Goal: Information Seeking & Learning: Compare options

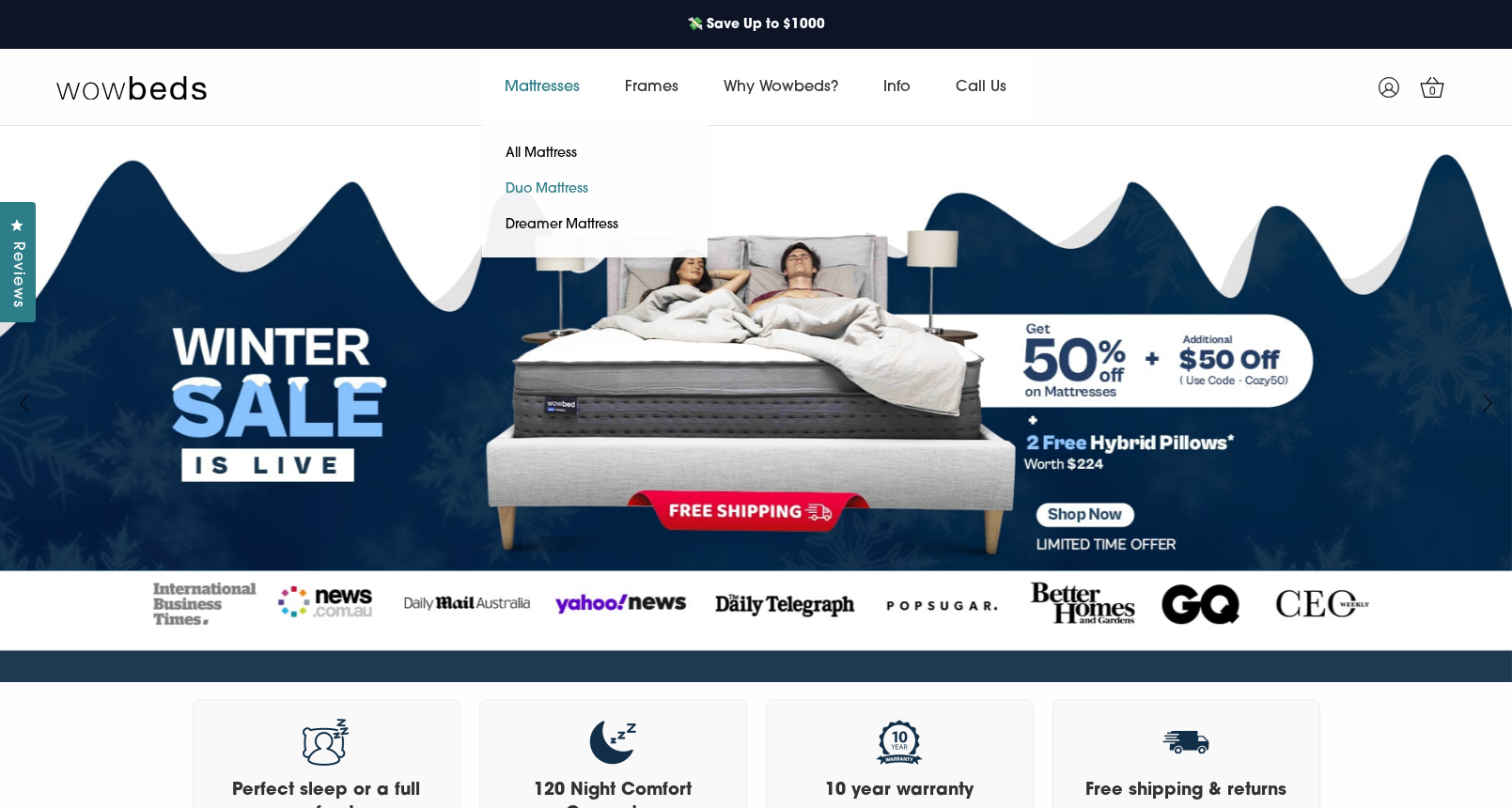
click at [536, 184] on link "Duo Mattress" at bounding box center [547, 190] width 130 height 36
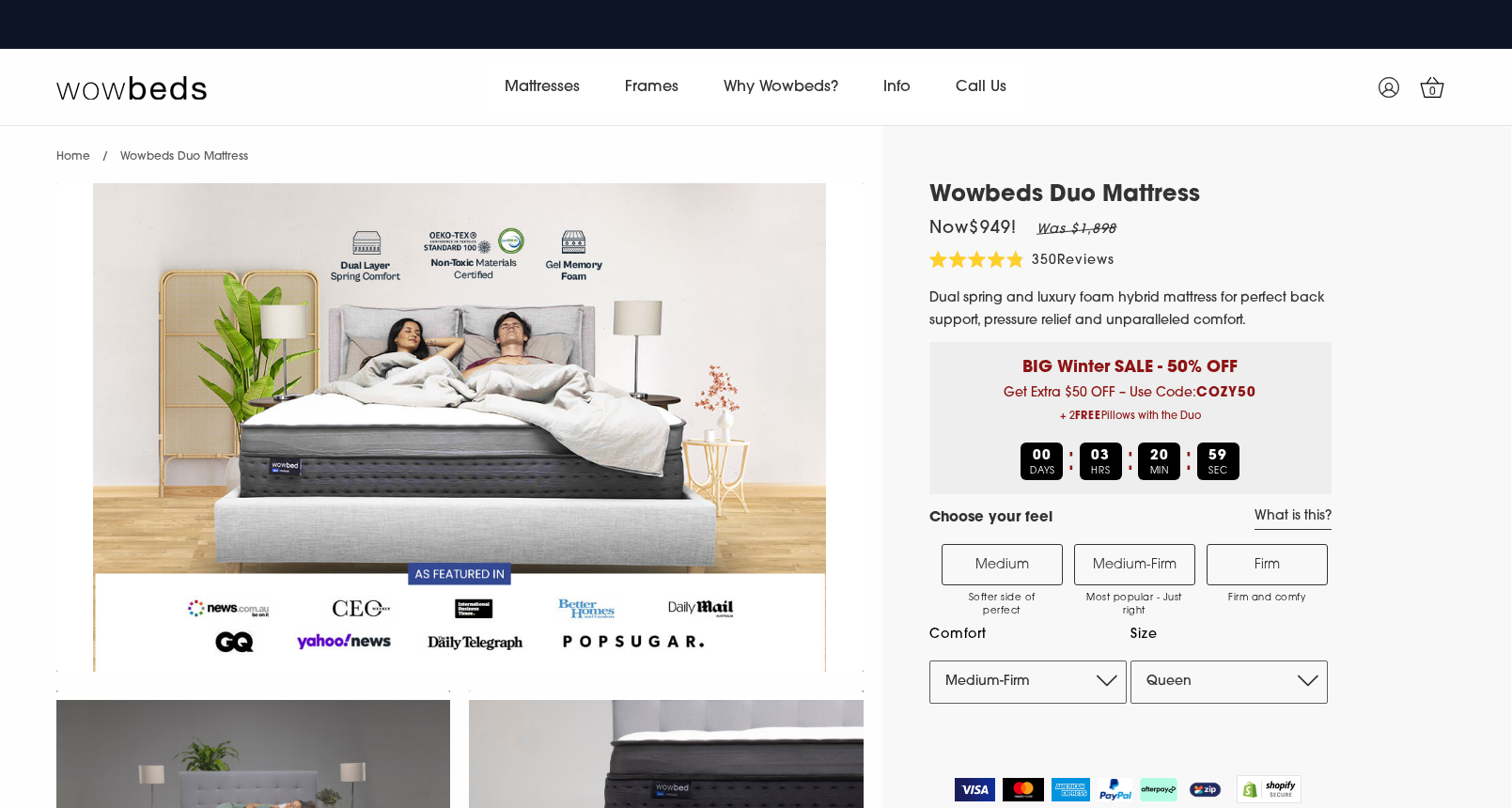
select select "Medium-Firm"
select select "Queen"
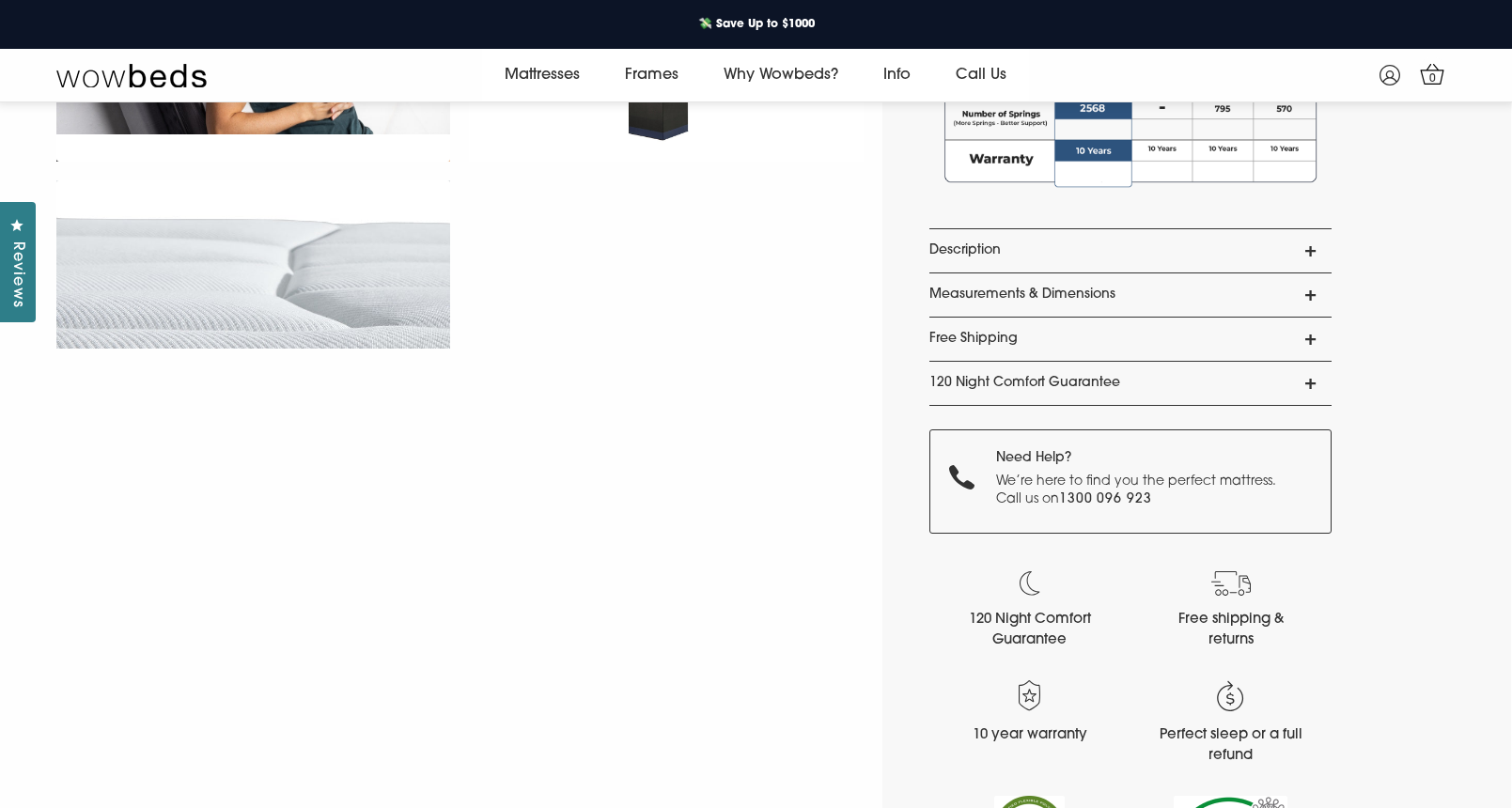
scroll to position [1590, 0]
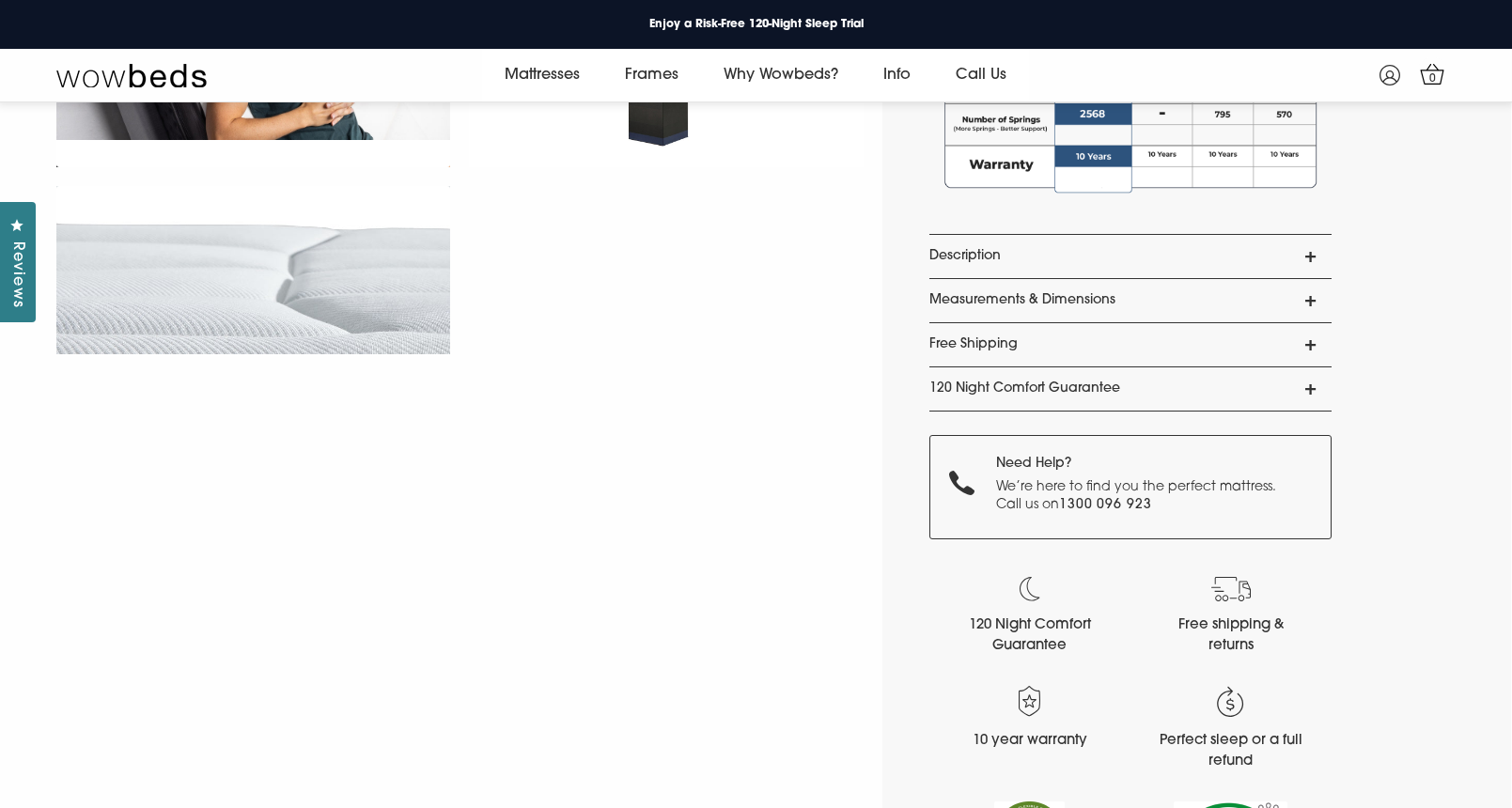
click at [1060, 338] on link "Free Shipping" at bounding box center [1130, 345] width 402 height 43
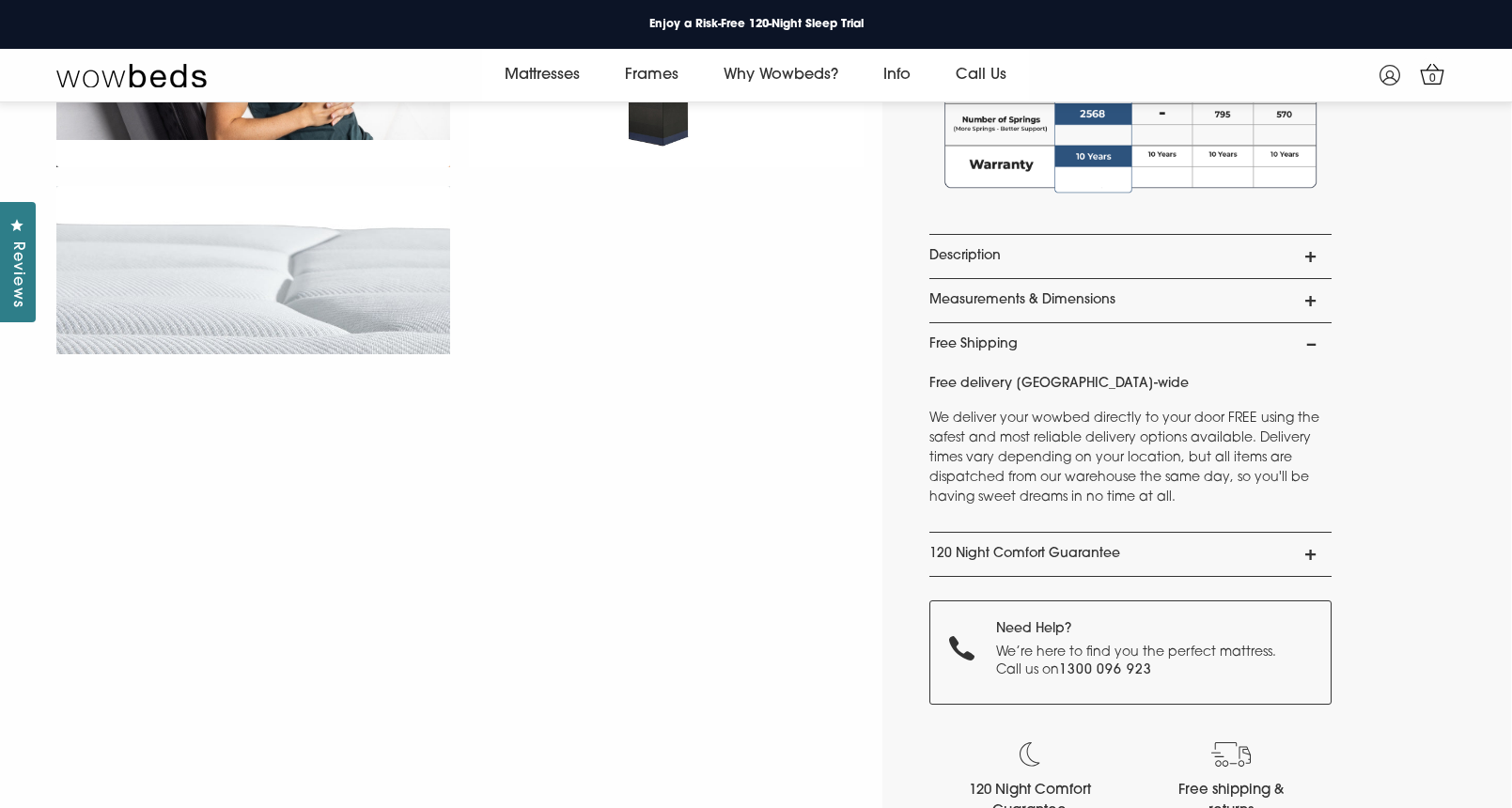
click at [1060, 338] on link "Free Shipping" at bounding box center [1130, 345] width 402 height 43
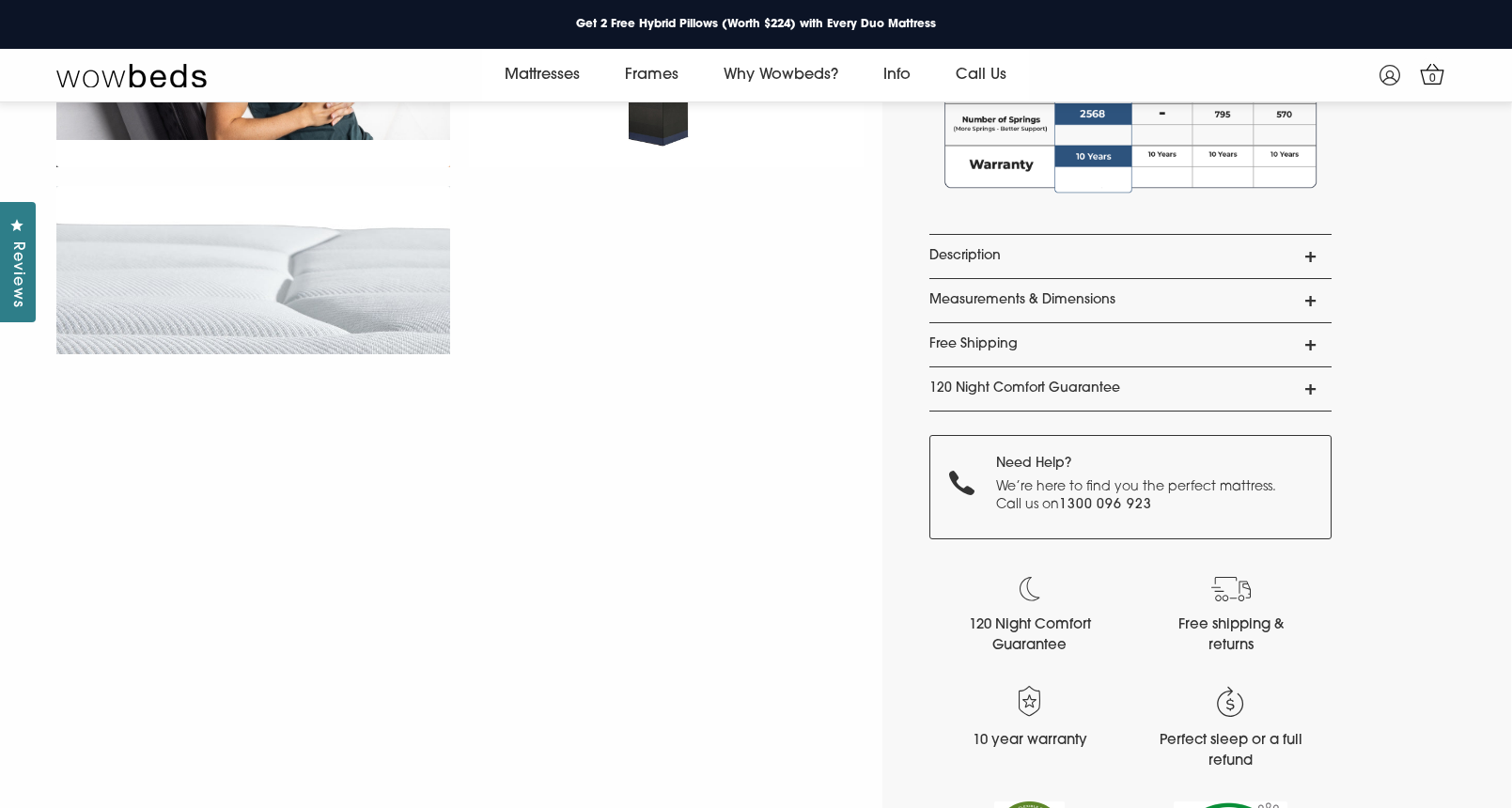
click at [1121, 248] on link "Description" at bounding box center [1130, 256] width 402 height 43
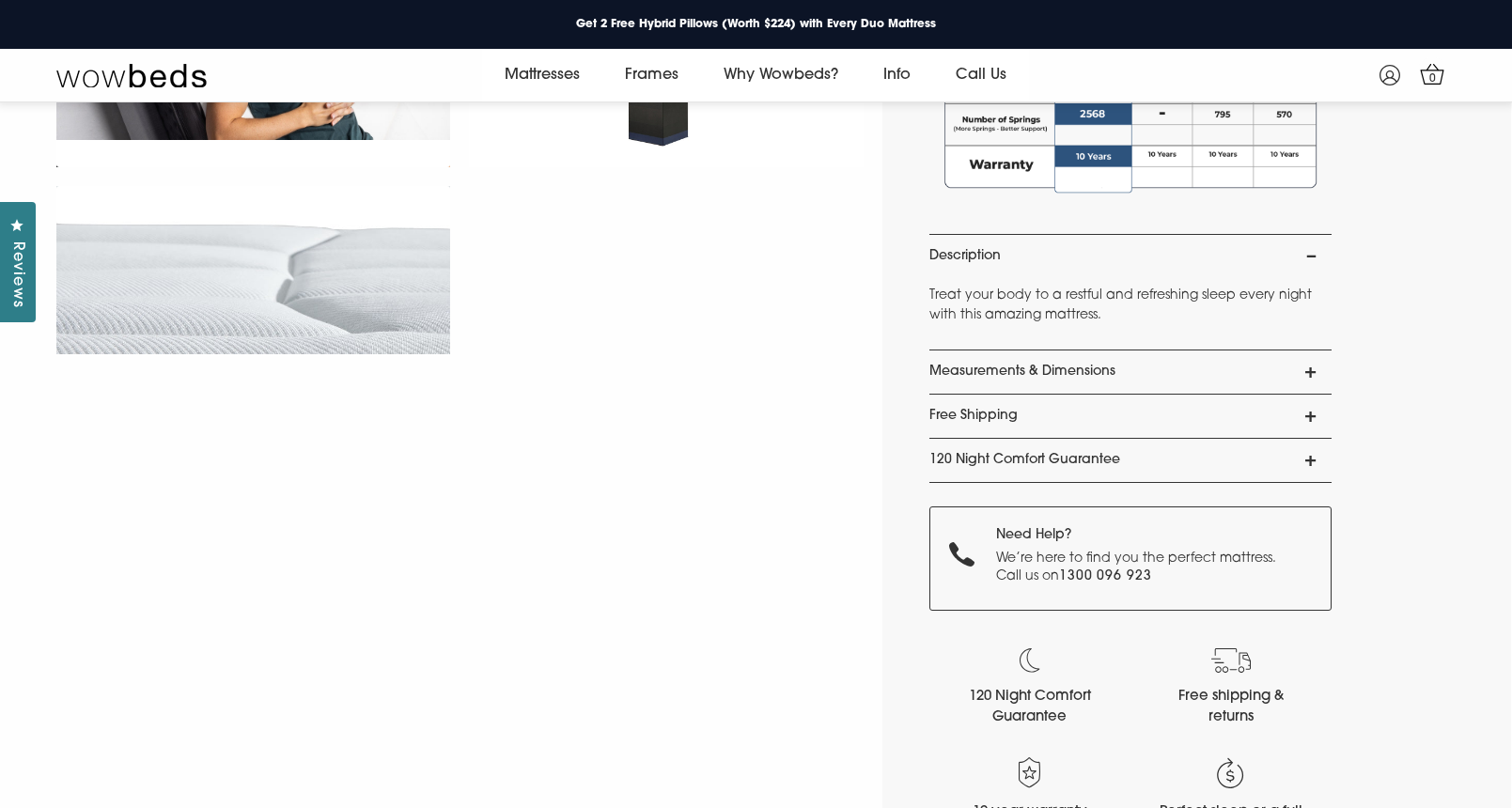
click at [1121, 248] on link "Description" at bounding box center [1130, 256] width 402 height 43
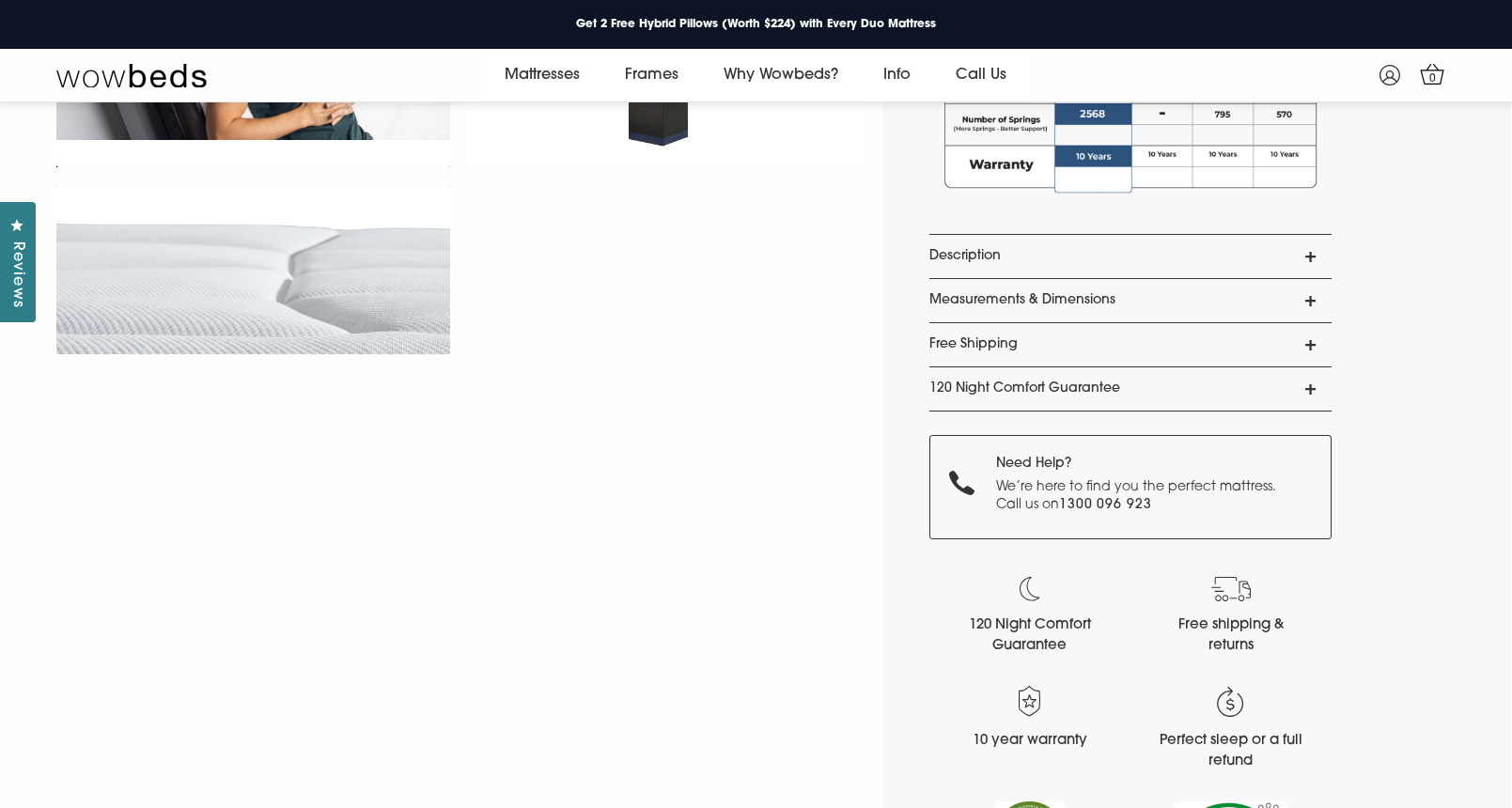
click at [1167, 293] on link "Measurements & Dimensions" at bounding box center [1130, 301] width 402 height 43
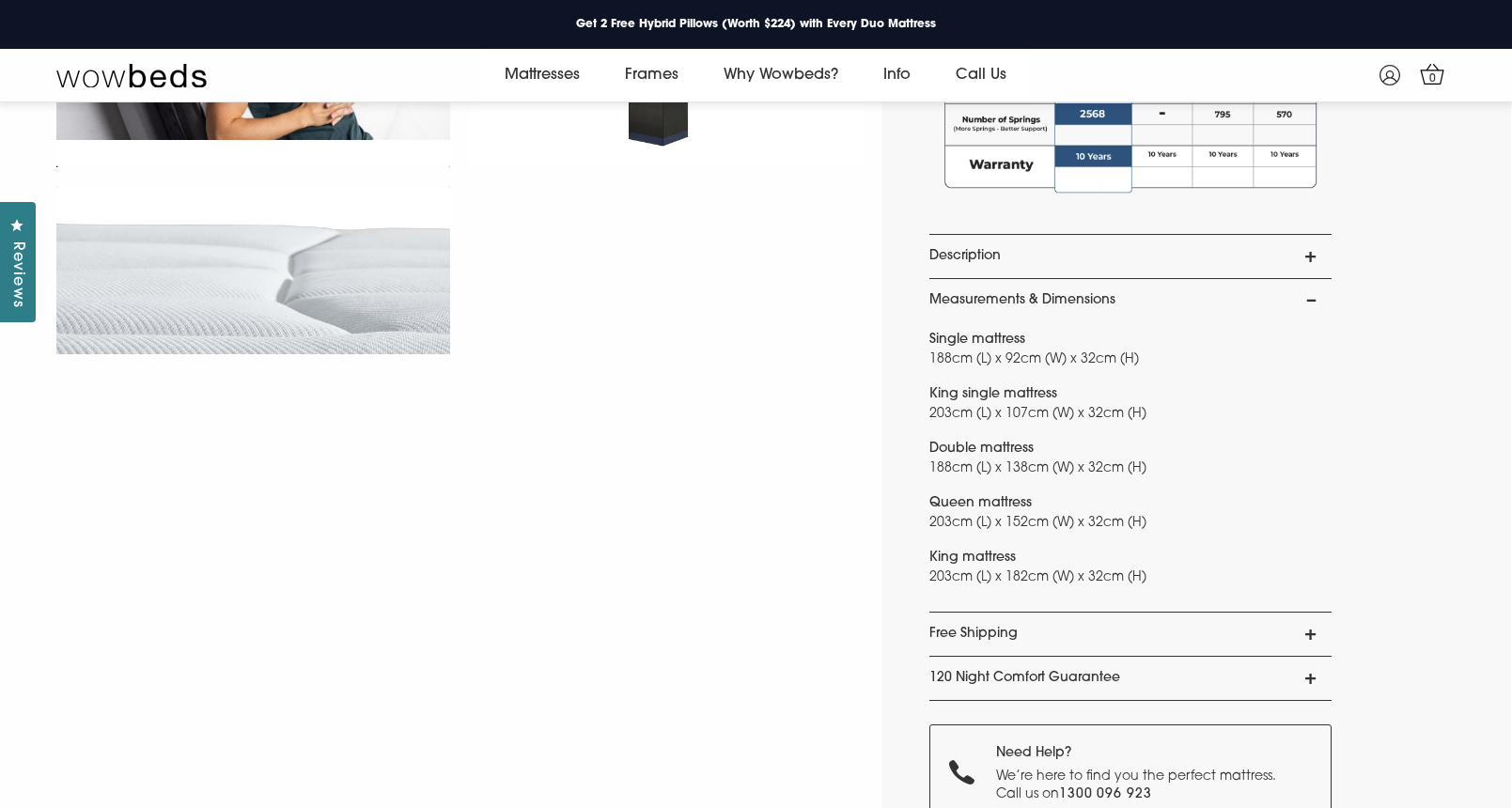
click at [1167, 293] on link "Measurements & Dimensions" at bounding box center [1130, 301] width 402 height 43
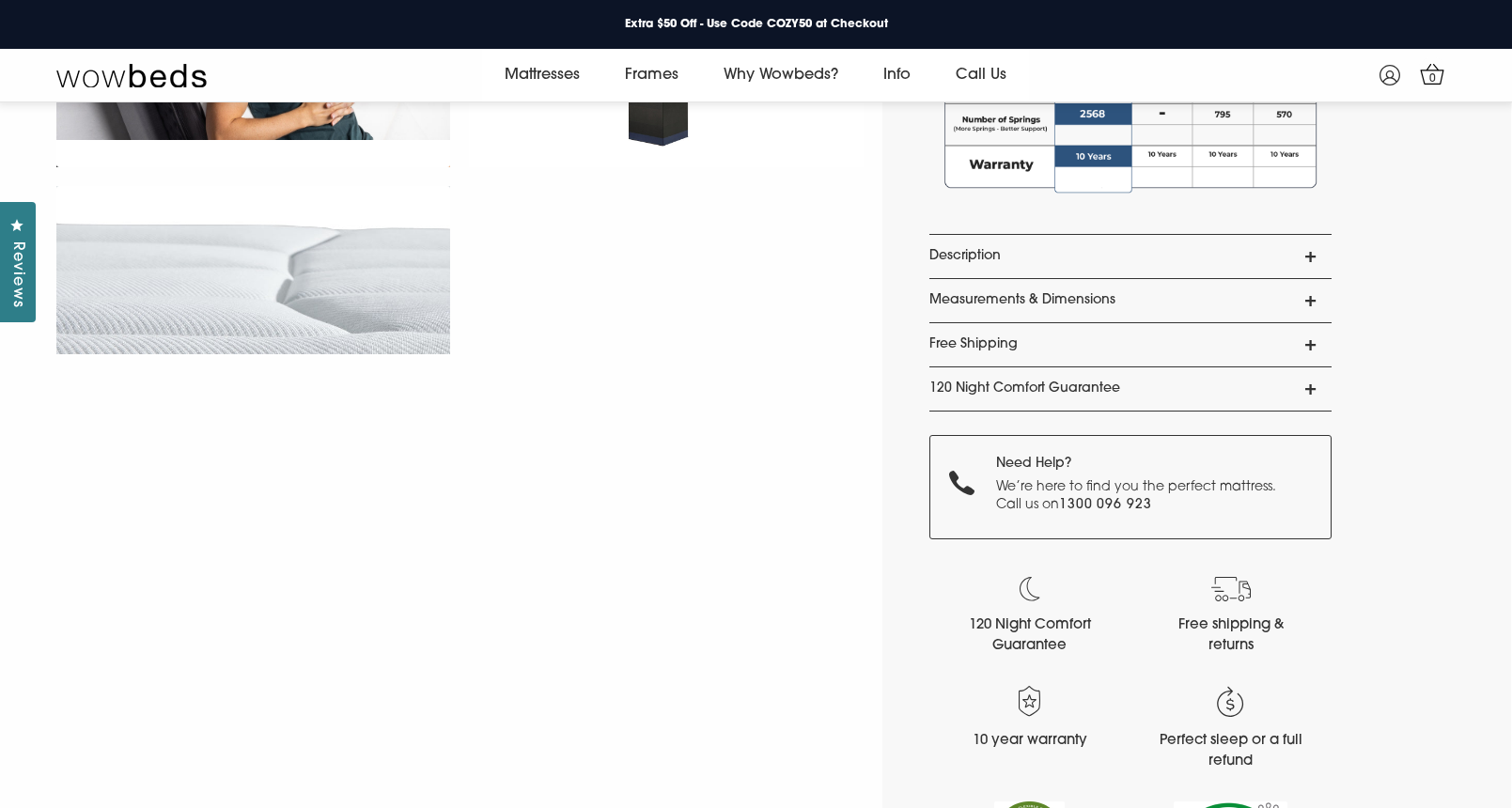
click at [1152, 381] on link "120 Night Comfort Guarantee" at bounding box center [1130, 389] width 402 height 43
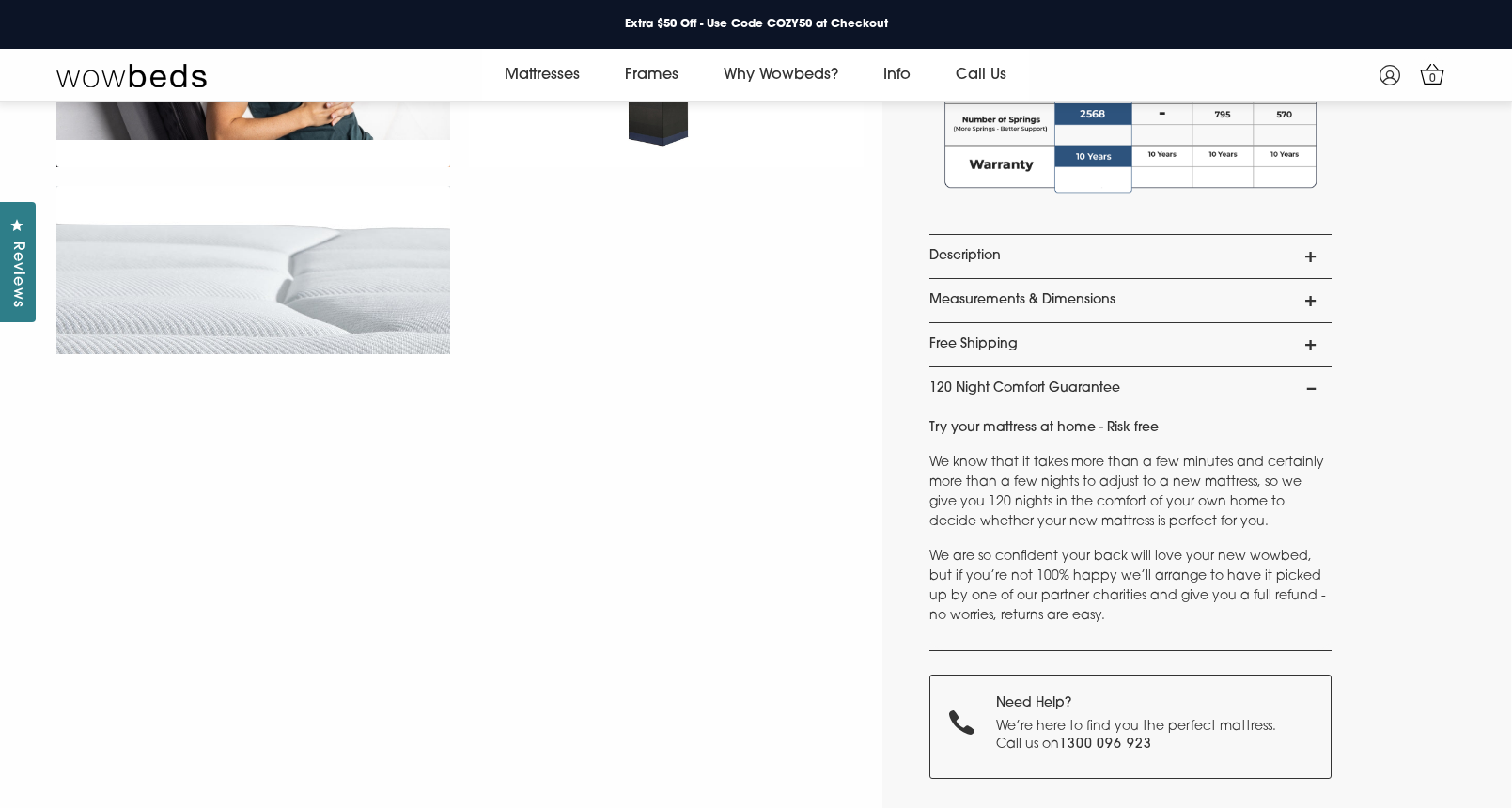
click at [1152, 381] on link "120 Night Comfort Guarantee" at bounding box center [1130, 389] width 402 height 43
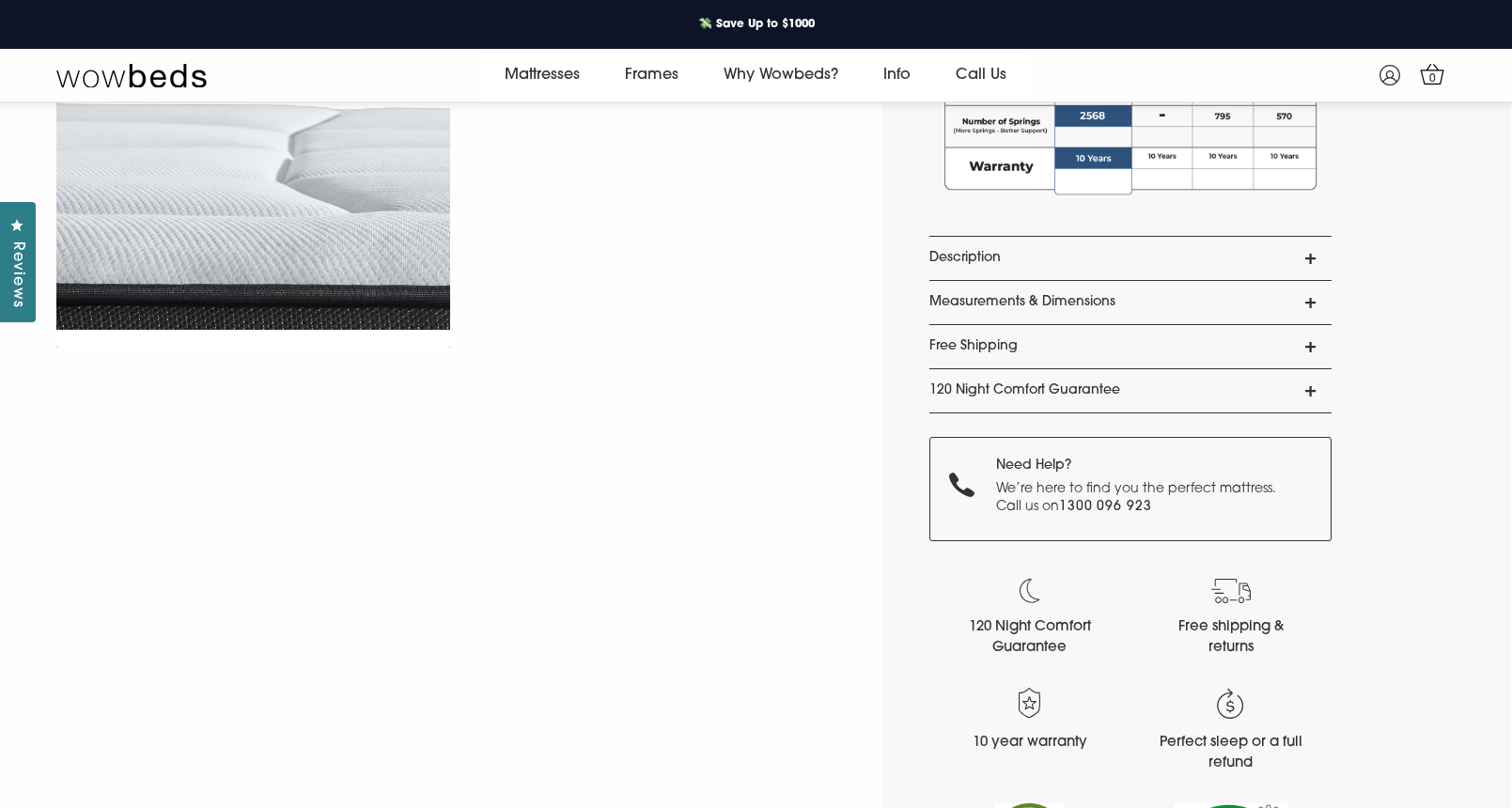
scroll to position [1586, 0]
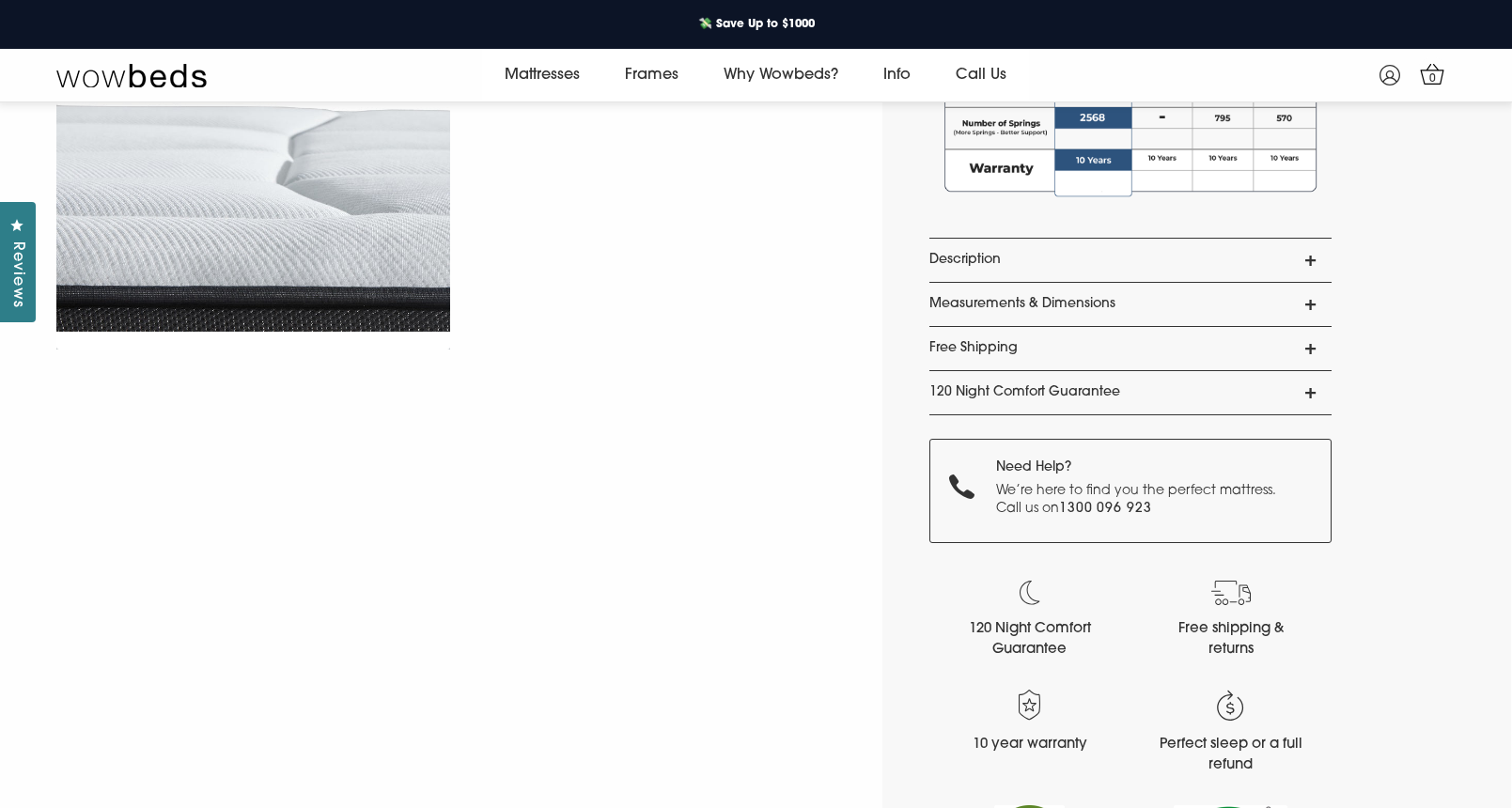
click at [1128, 261] on link "Description" at bounding box center [1130, 260] width 402 height 43
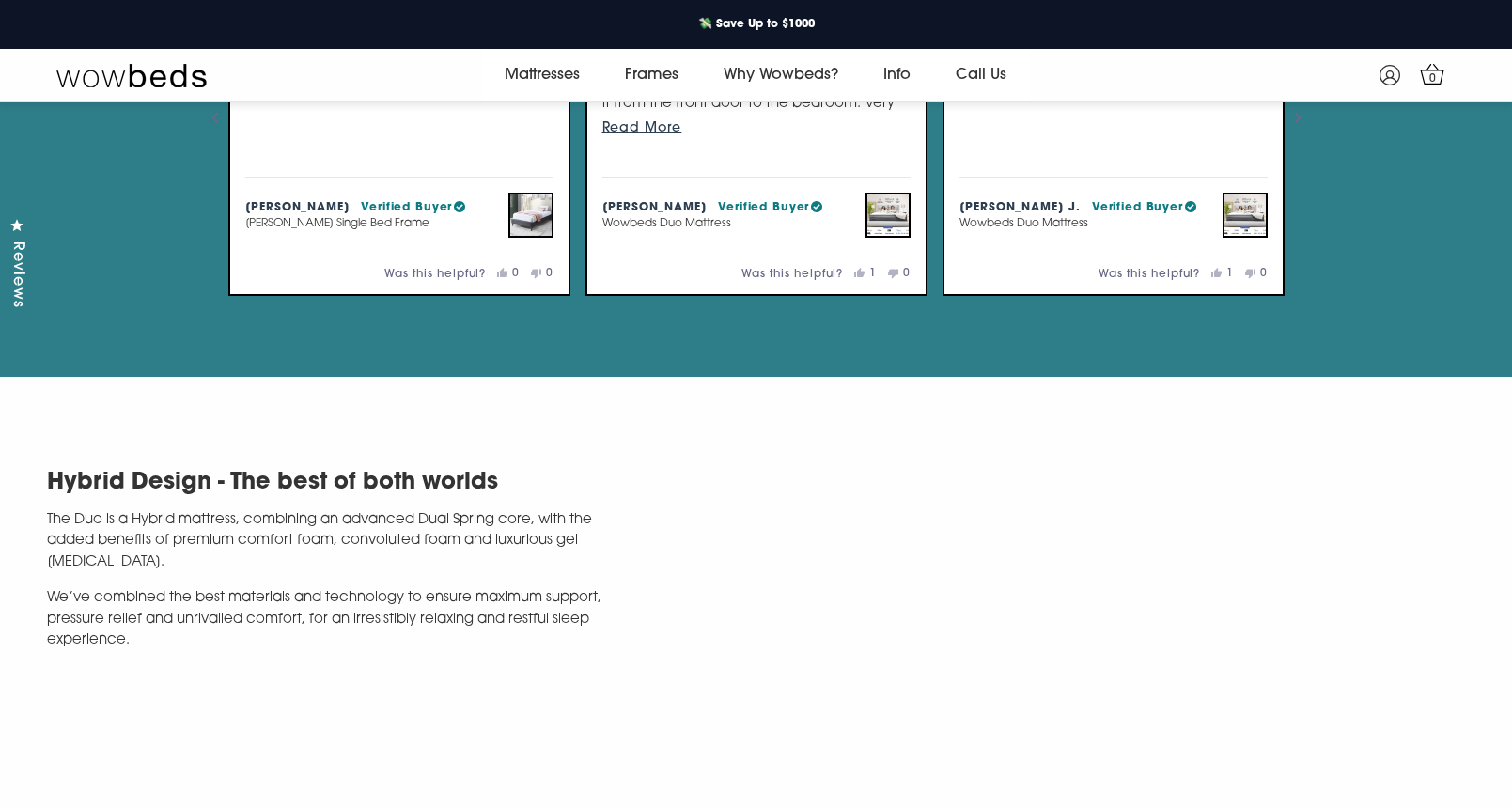
scroll to position [4012, 0]
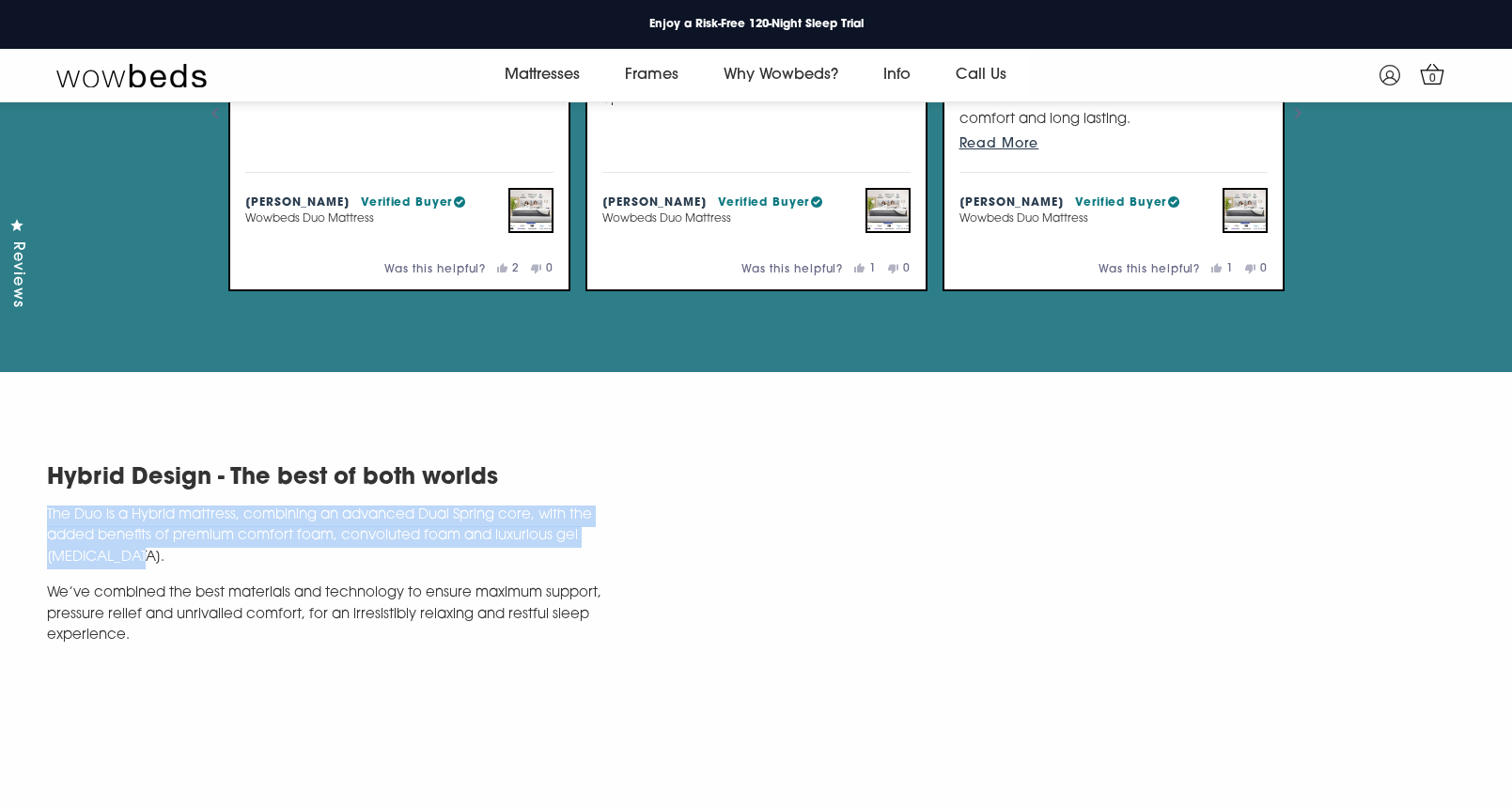
drag, startPoint x: 148, startPoint y: 613, endPoint x: 43, endPoint y: 576, distance: 111.3
click at [43, 576] on div "Hybrid Design - The best of both worlds The Duo is a Hybrid mattress, combining…" at bounding box center [397, 560] width 719 height 203
copy p "The Duo is a Hybrid mattress, combining an advanced Dual Spring core, with the …"
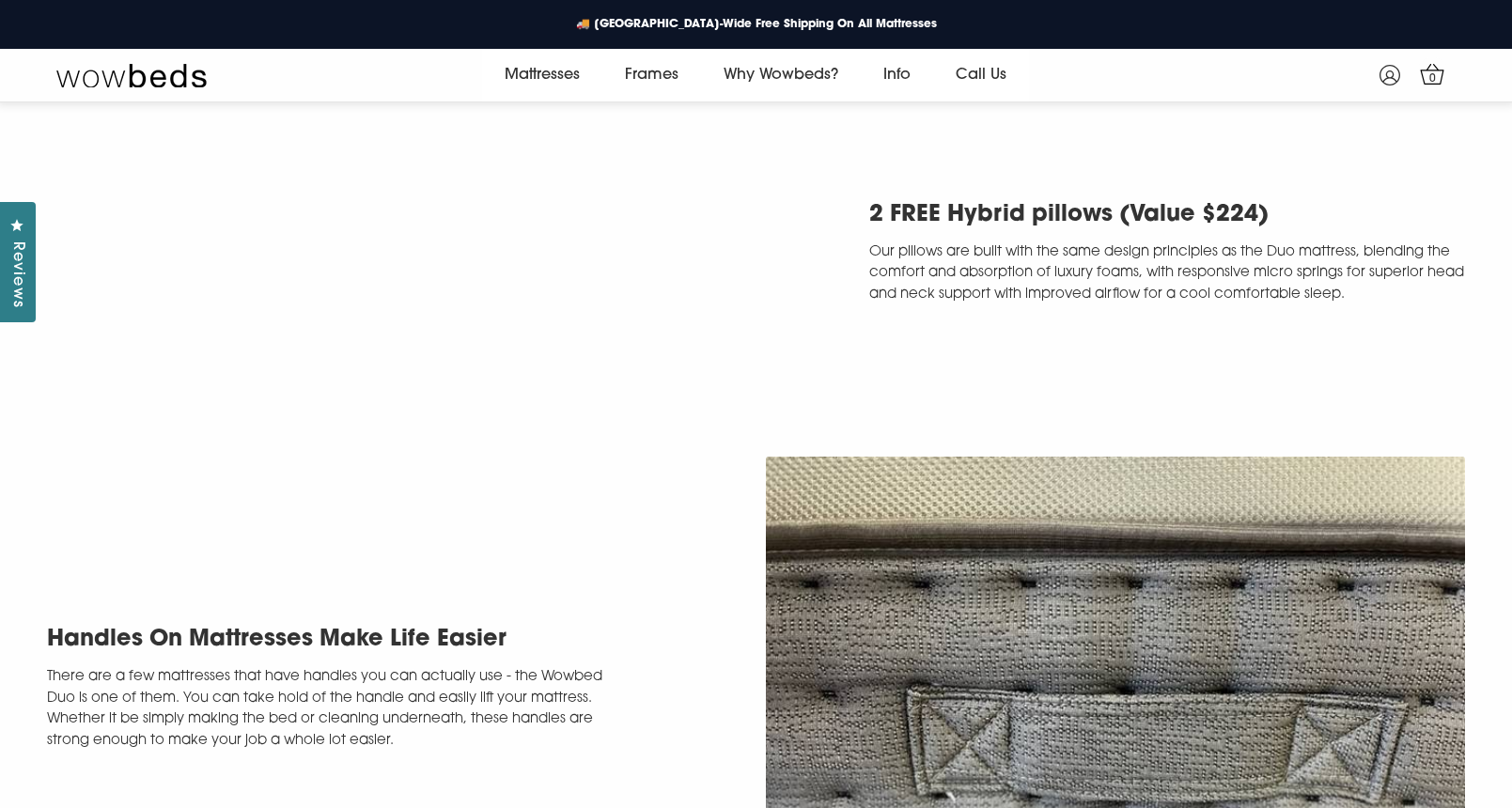
scroll to position [4713, 0]
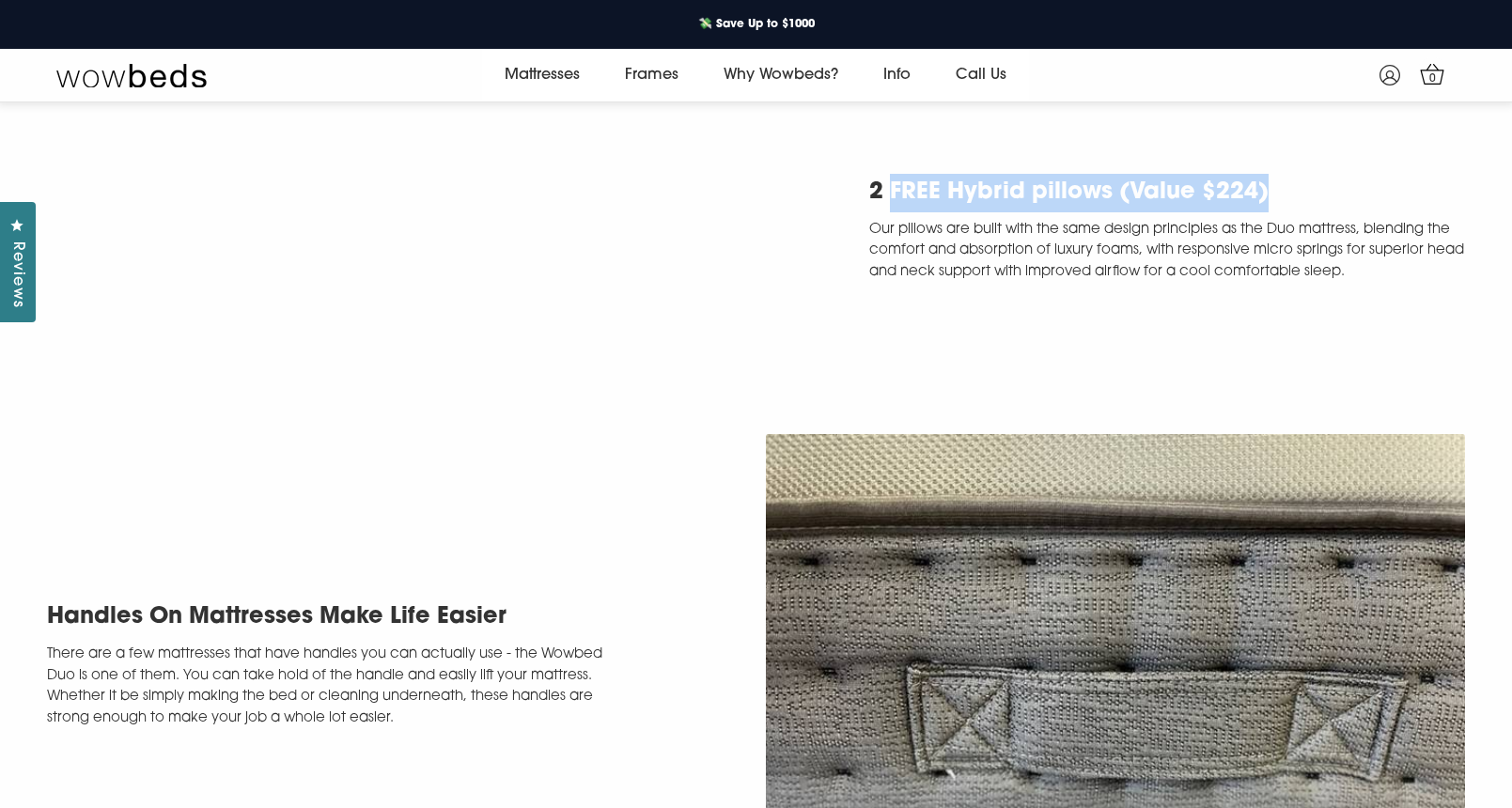
drag, startPoint x: 1271, startPoint y: 287, endPoint x: 892, endPoint y: 285, distance: 379.0
click at [892, 213] on h2 "2 FREE Hybrid pillows (Value $224)" at bounding box center [1167, 193] width 597 height 39
copy h2 "FREE Hybrid pillows (Value $224)"
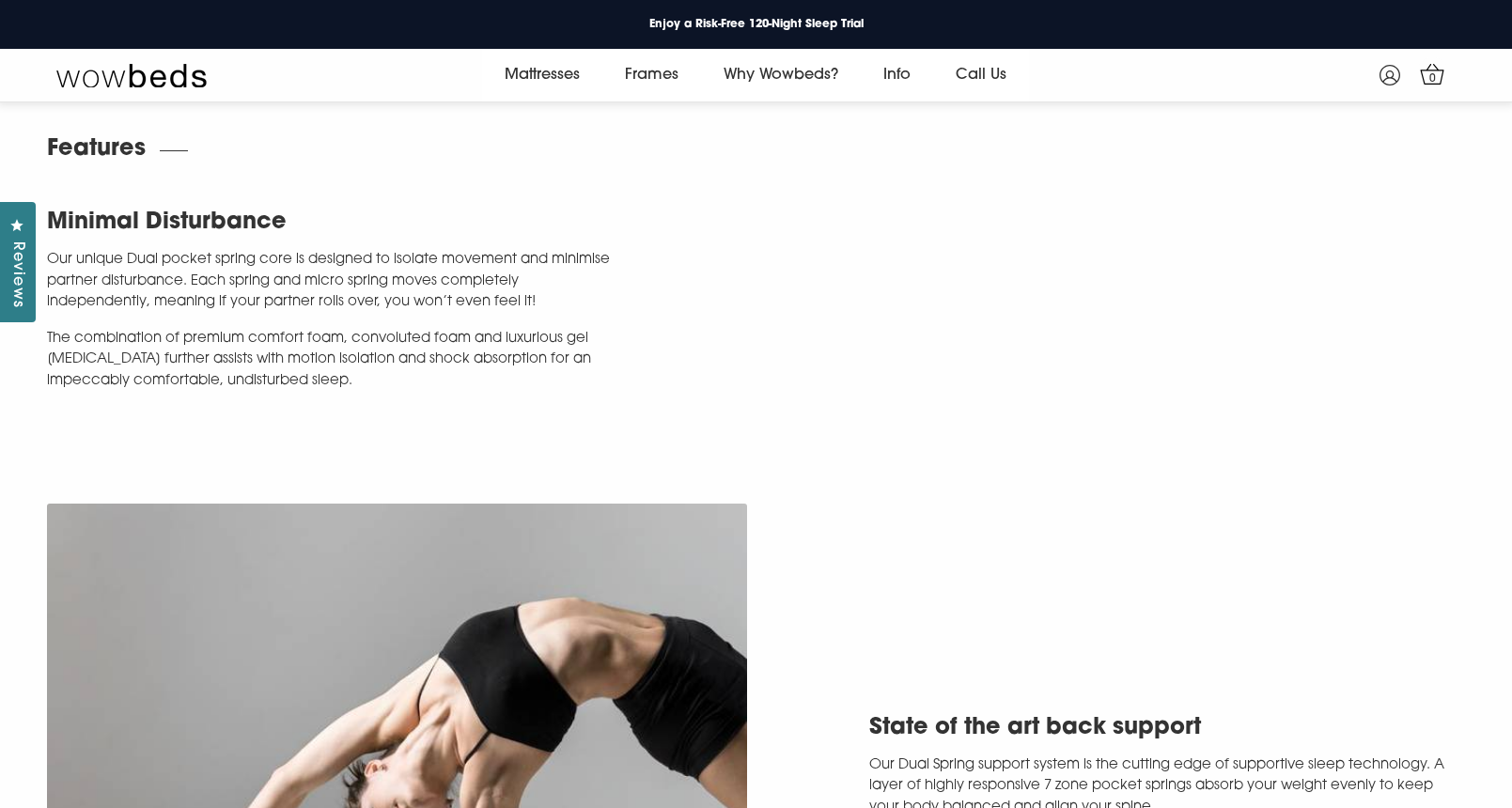
scroll to position [2639, 0]
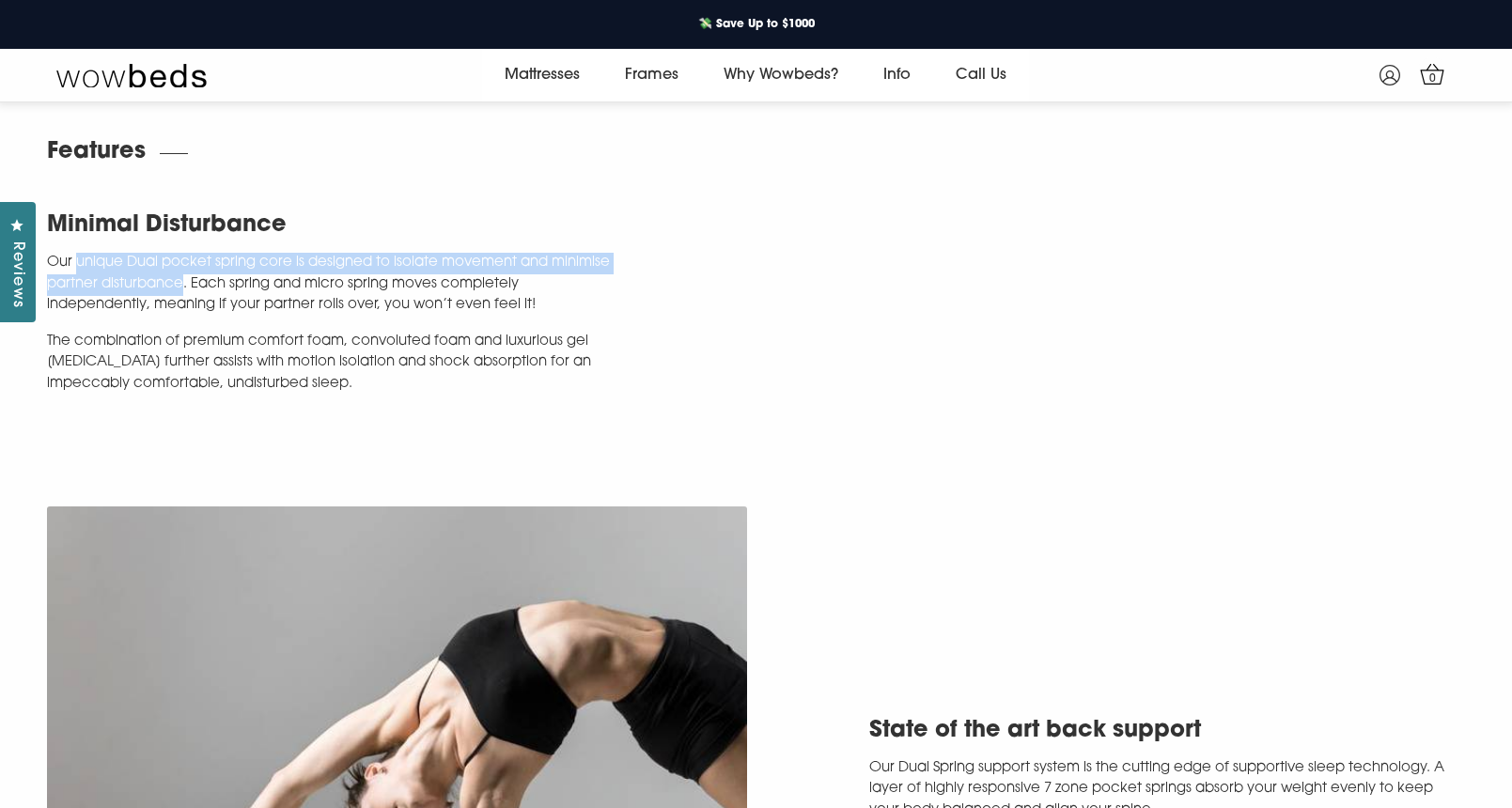
drag, startPoint x: 76, startPoint y: 284, endPoint x: 182, endPoint y: 301, distance: 107.4
click at [182, 301] on p "Our unique Dual pocket spring core is designed to isolate movement and minimise…" at bounding box center [331, 284] width 568 height 64
copy p "unique Dual pocket spring core is designed to isolate movement and minimise par…"
click at [559, 213] on link "Dreamer Mattress" at bounding box center [562, 214] width 160 height 36
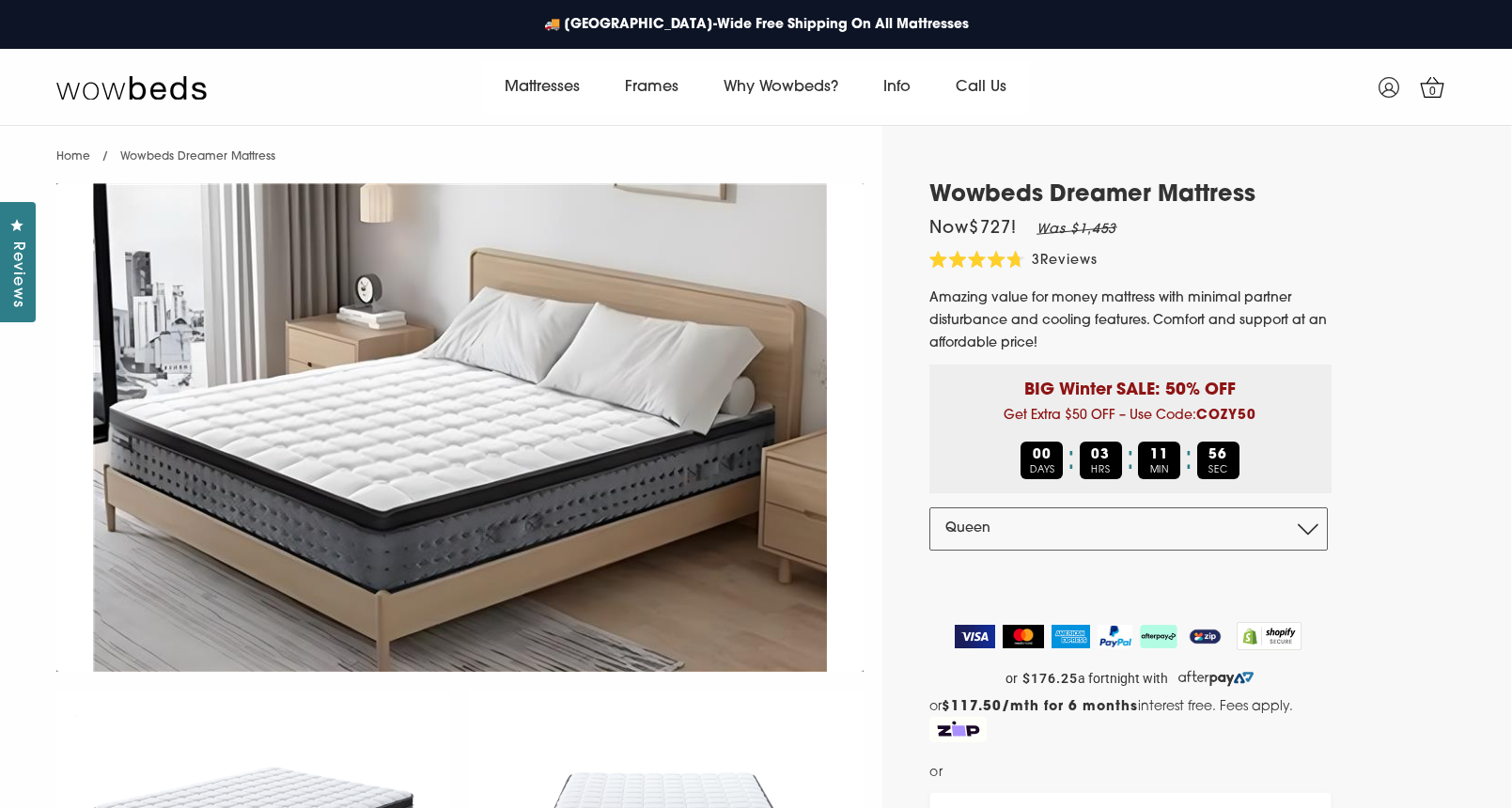
select select "Queen"
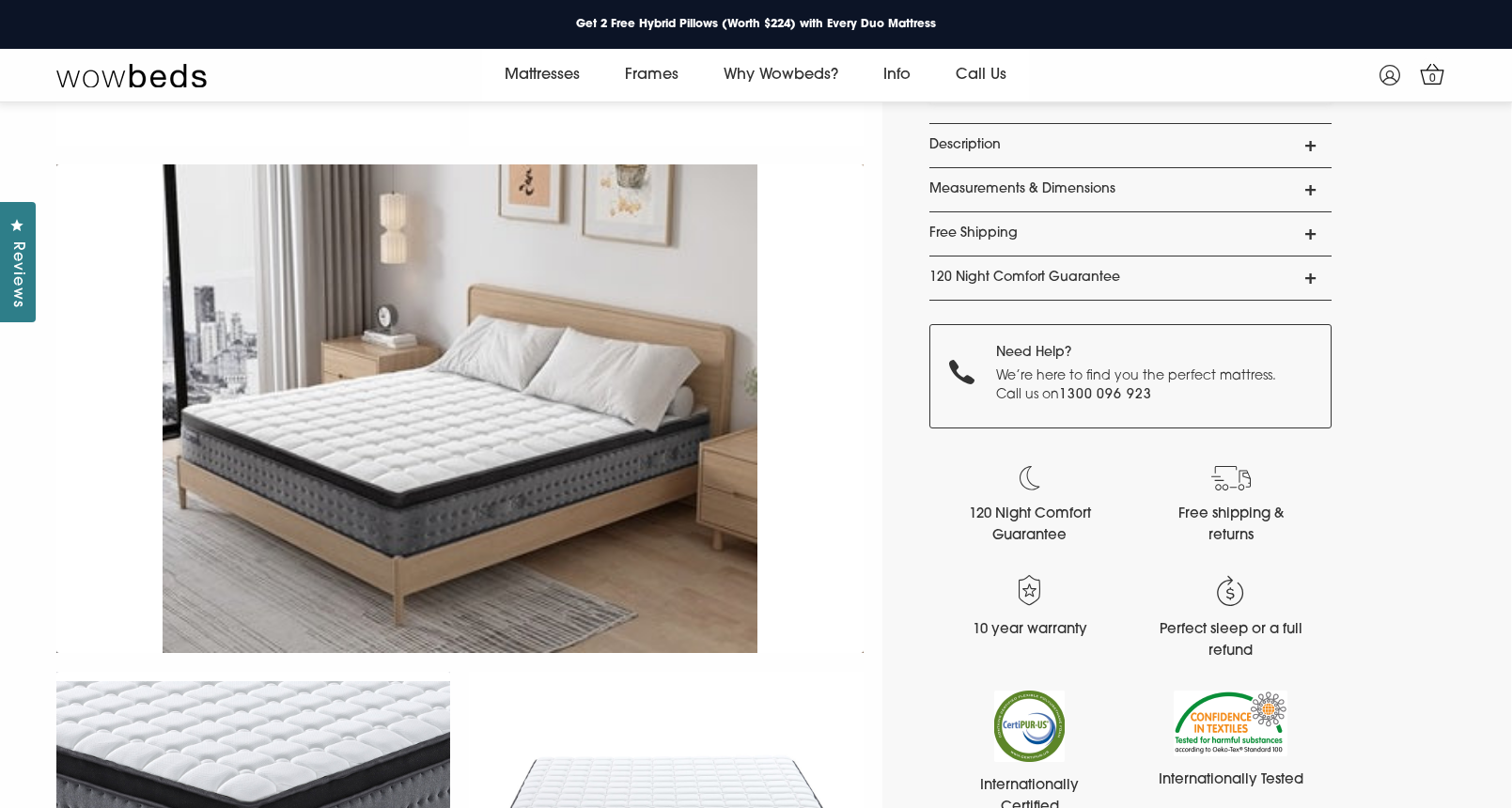
scroll to position [810, 0]
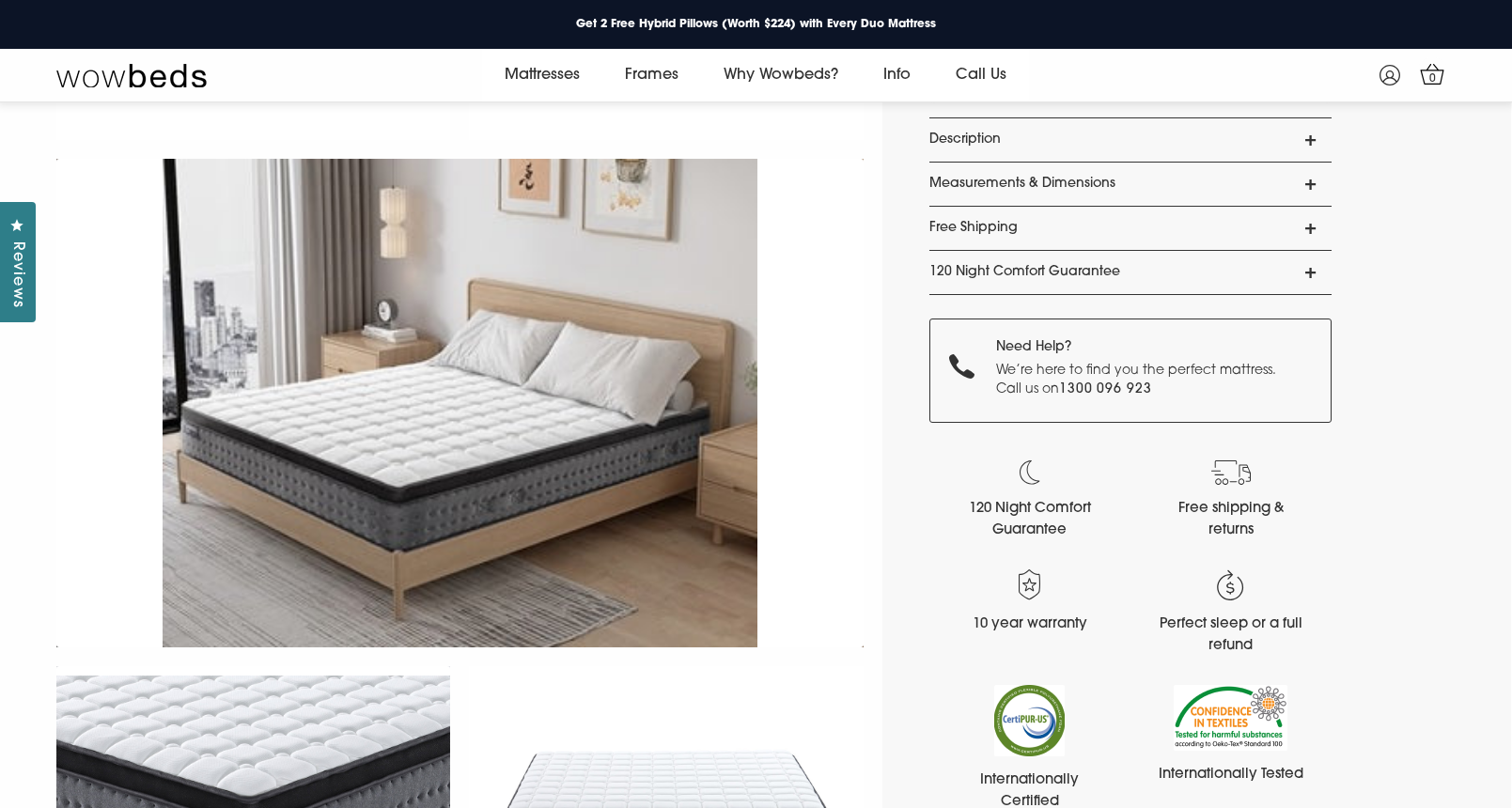
click at [1283, 145] on link "Description" at bounding box center [1130, 140] width 402 height 43
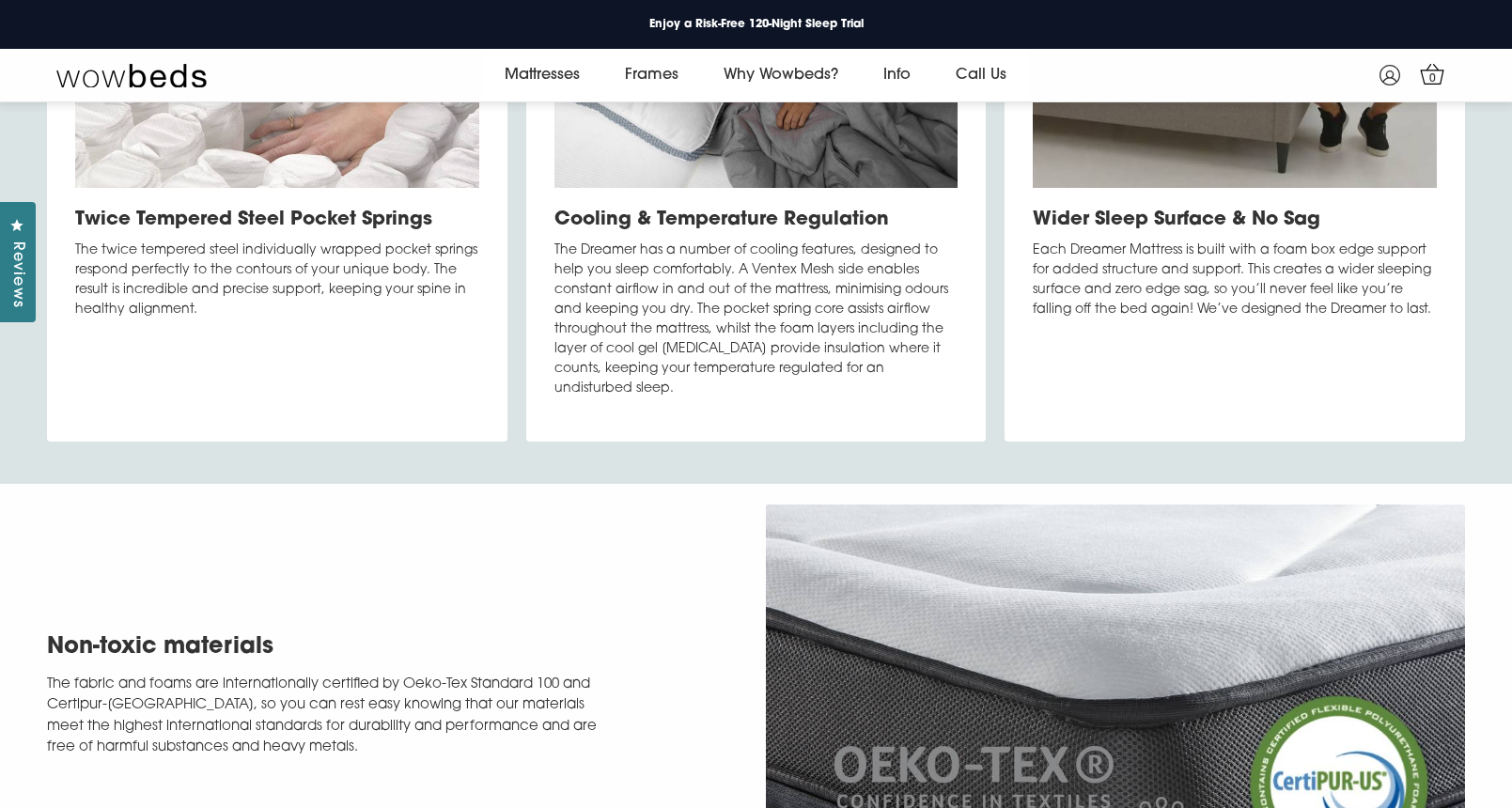
scroll to position [4599, 0]
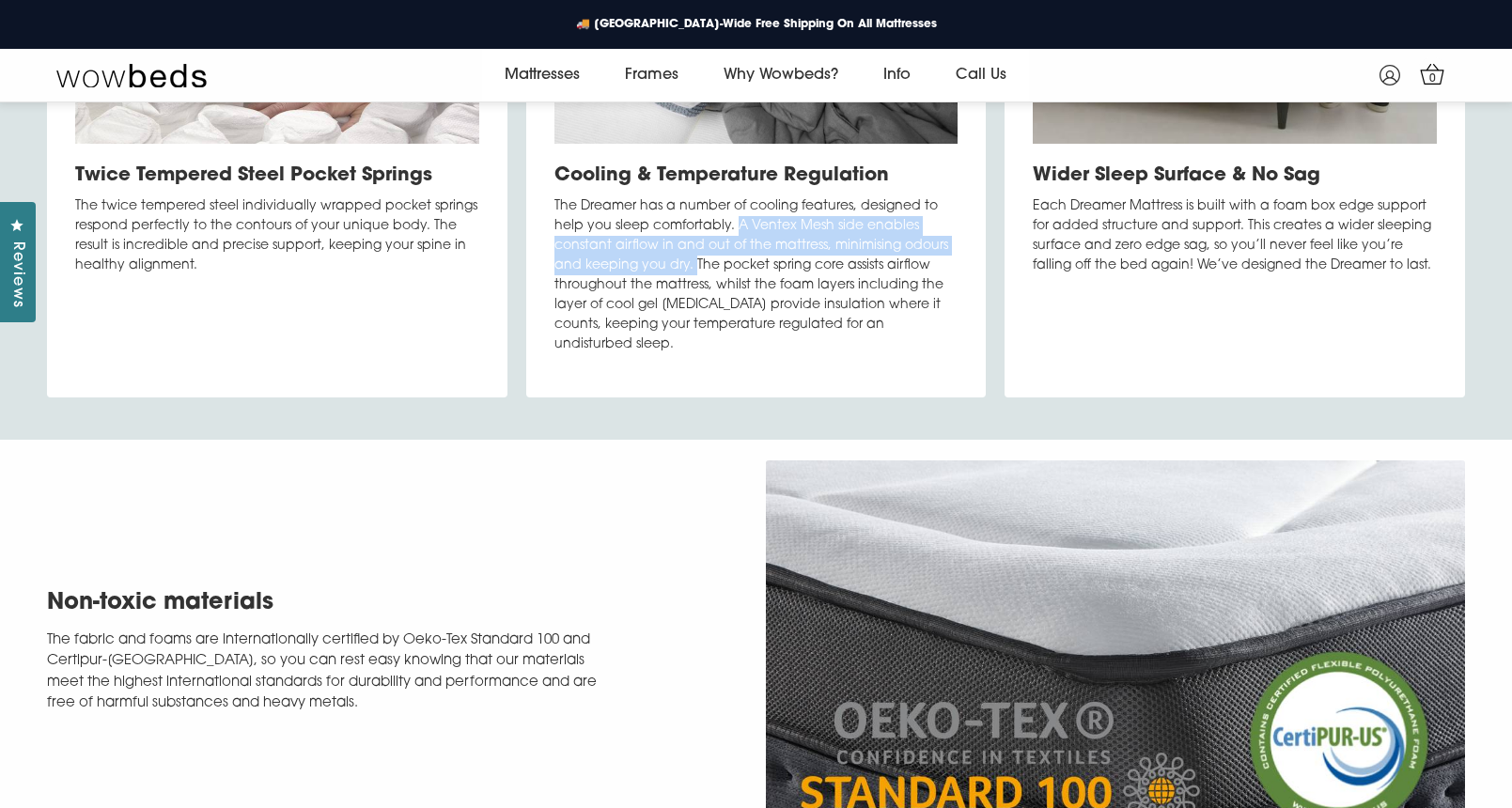
drag, startPoint x: 736, startPoint y: 265, endPoint x: 693, endPoint y: 298, distance: 54.2
click at [693, 298] on p "The Dreamer has a number of cooling features, designed to help you sleep comfor…" at bounding box center [756, 275] width 404 height 158
click at [747, 319] on p "The Dreamer has a number of cooling features, designed to help you sleep comfor…" at bounding box center [756, 275] width 404 height 158
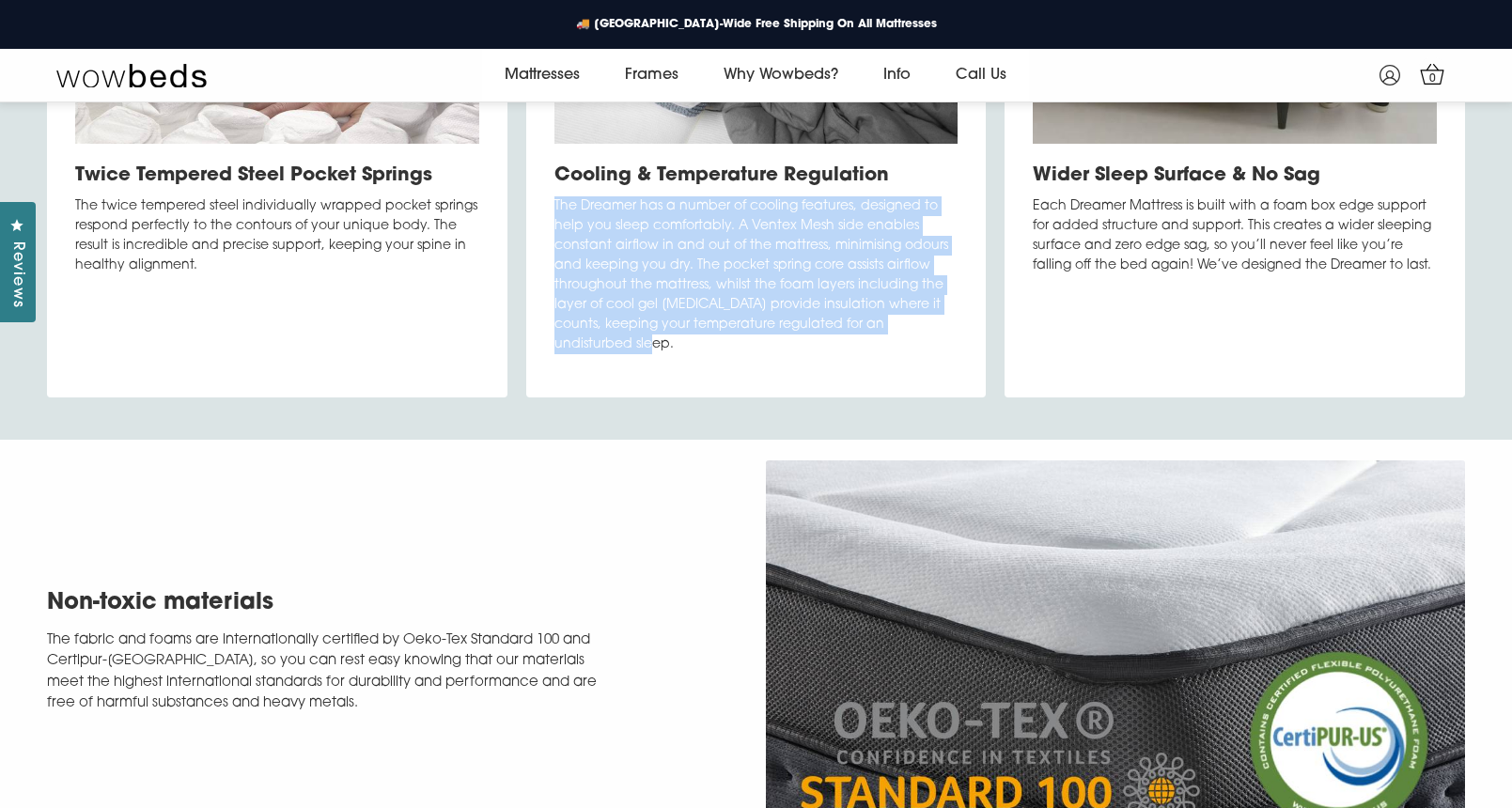
drag, startPoint x: 675, startPoint y: 387, endPoint x: 540, endPoint y: 252, distance: 190.9
click at [540, 252] on div "Cooling & Temperature Regulation The Dreamer has a number of cooling features, …" at bounding box center [756, 115] width 461 height 563
copy p "The Dreamer has a number of cooling features, designed to help you sleep comfor…"
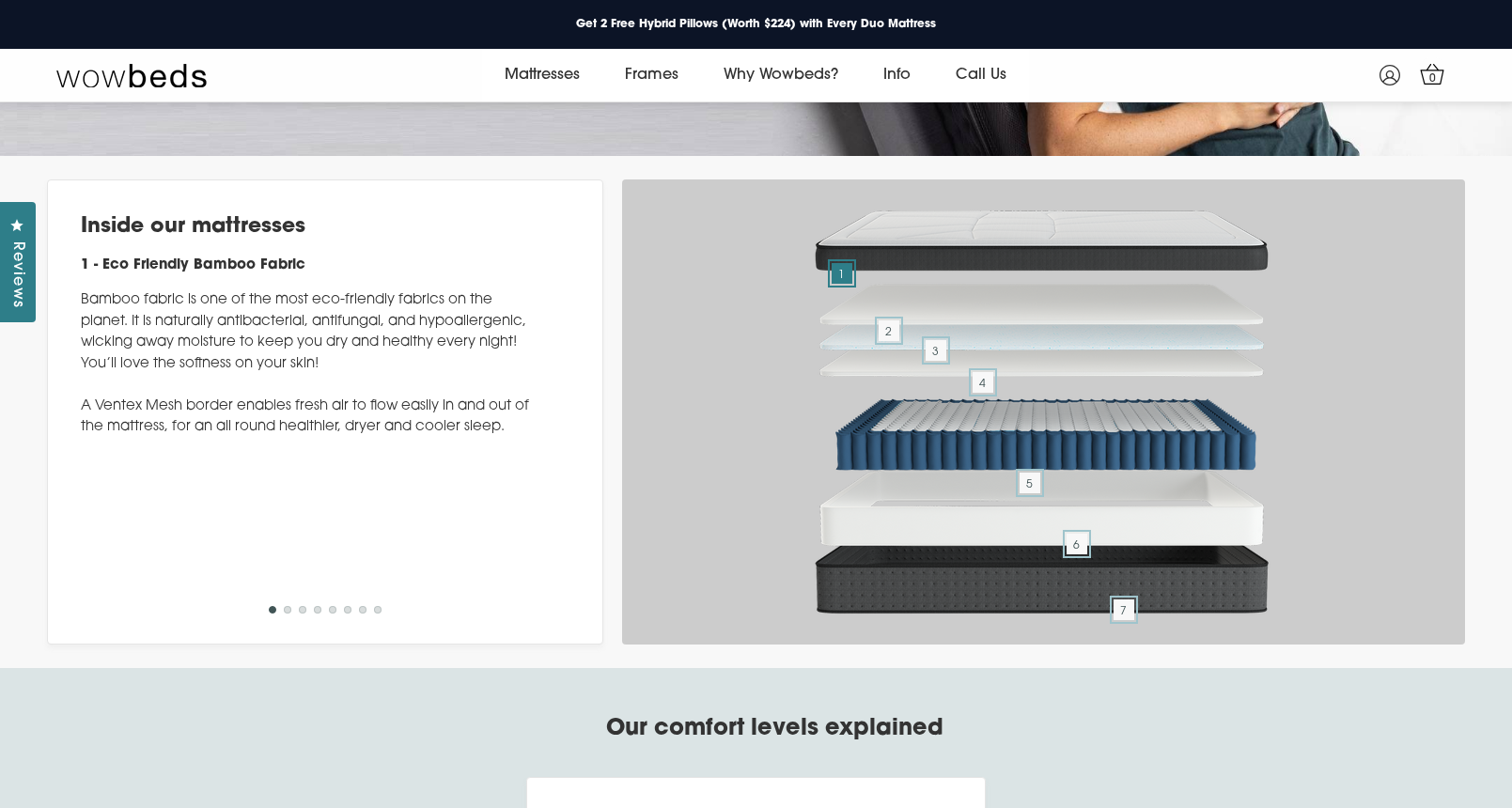
scroll to position [5765, 0]
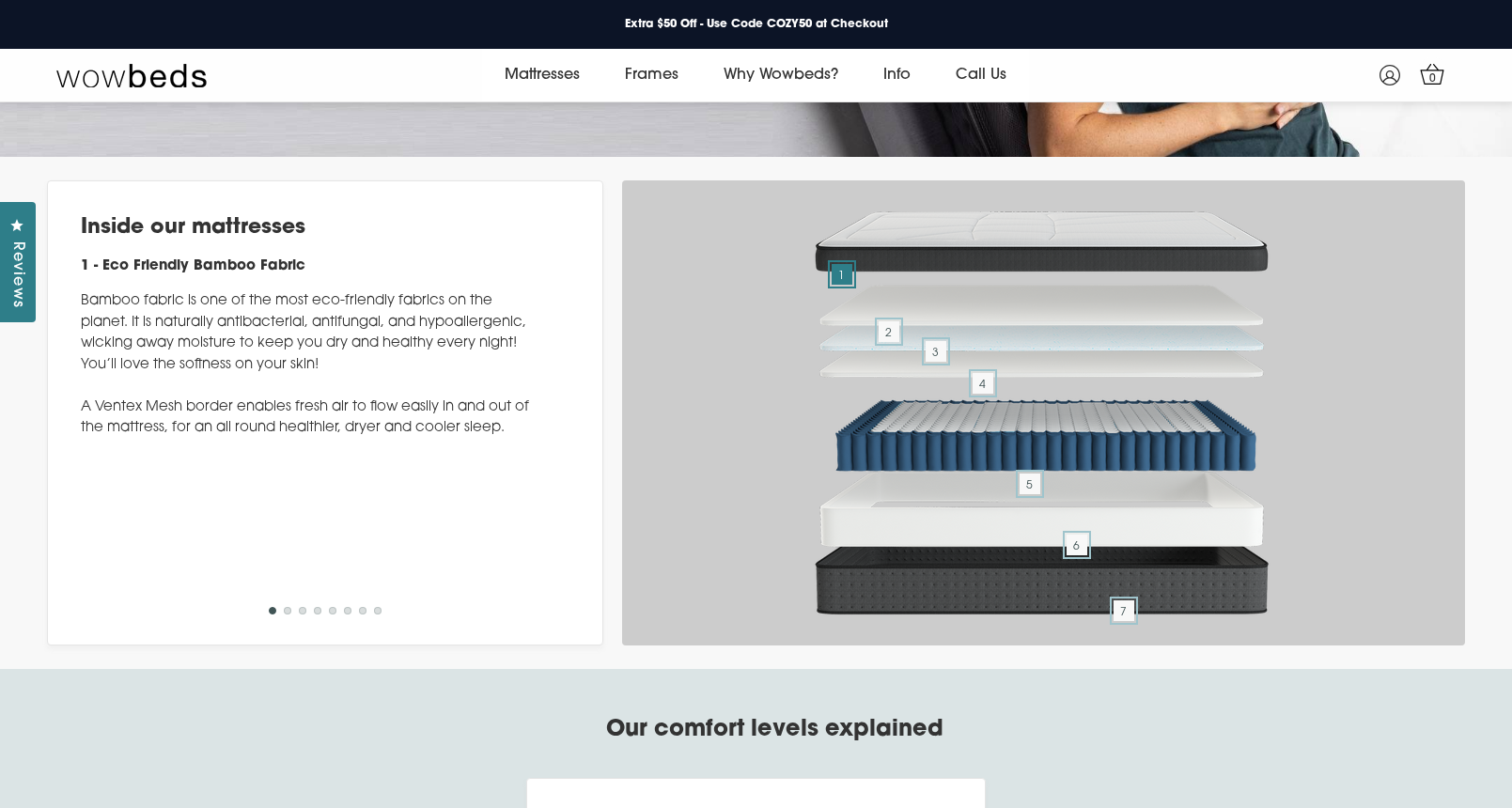
click at [286, 625] on li "2" at bounding box center [287, 614] width 8 height 21
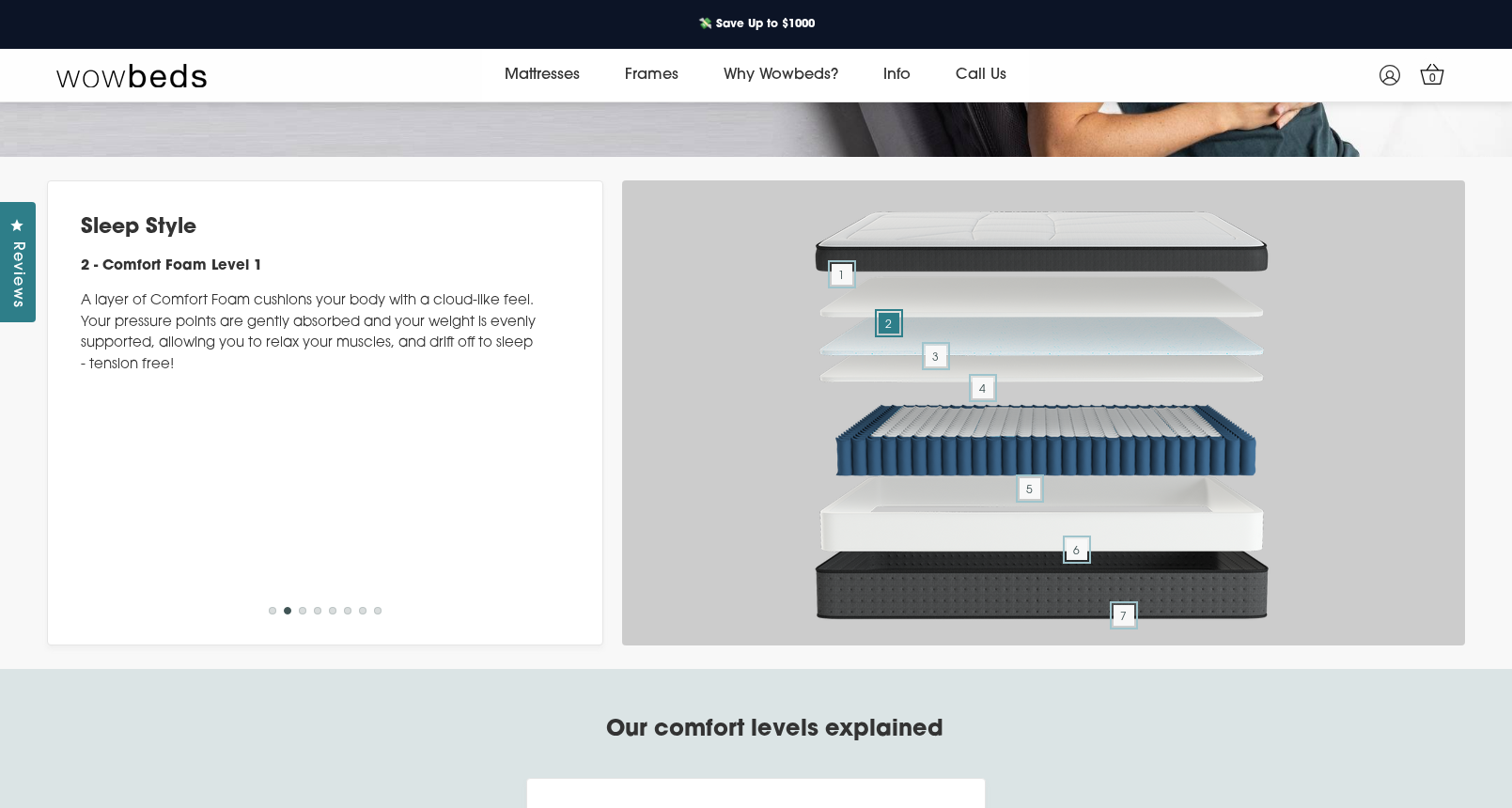
click at [304, 625] on li "3" at bounding box center [303, 614] width 8 height 21
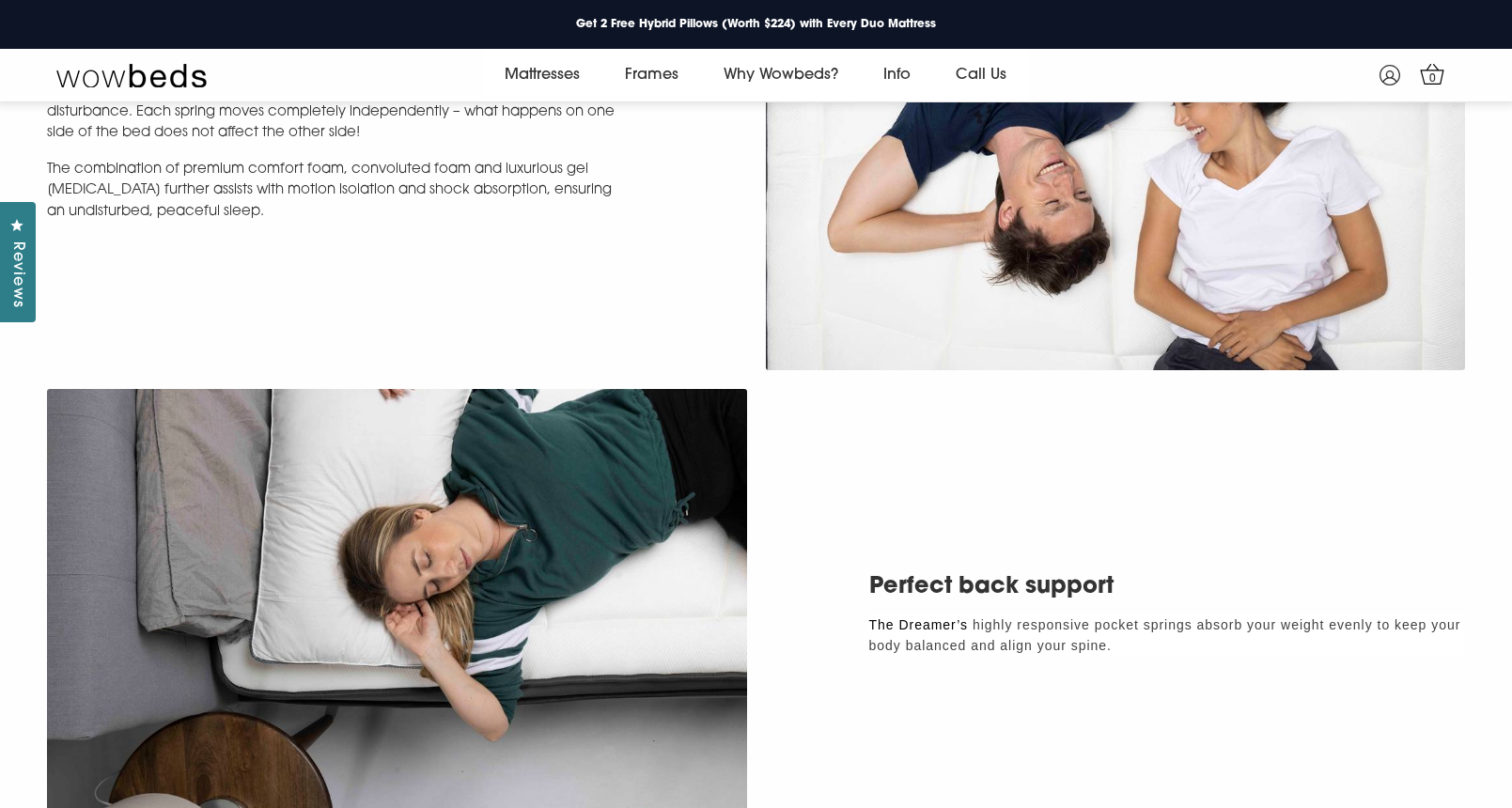
scroll to position [2210, 0]
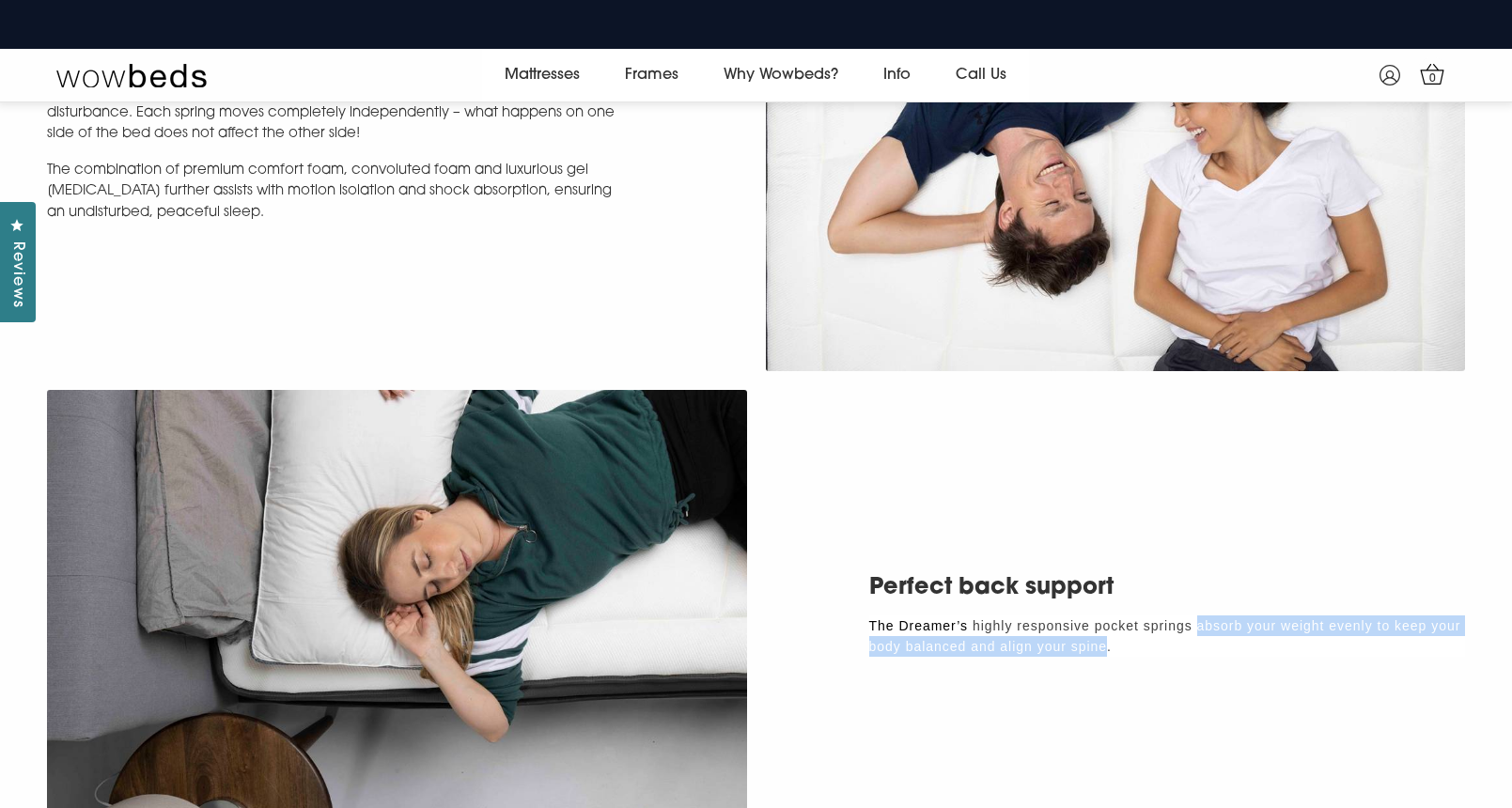
drag, startPoint x: 1198, startPoint y: 624, endPoint x: 1106, endPoint y: 642, distance: 93.7
click at [1106, 642] on span "highly responsive pocket springs absorb your weight evenly to keep your body ba…" at bounding box center [1165, 636] width 592 height 36
copy span "absorb your weight evenly to keep your body balanced and align your spine"
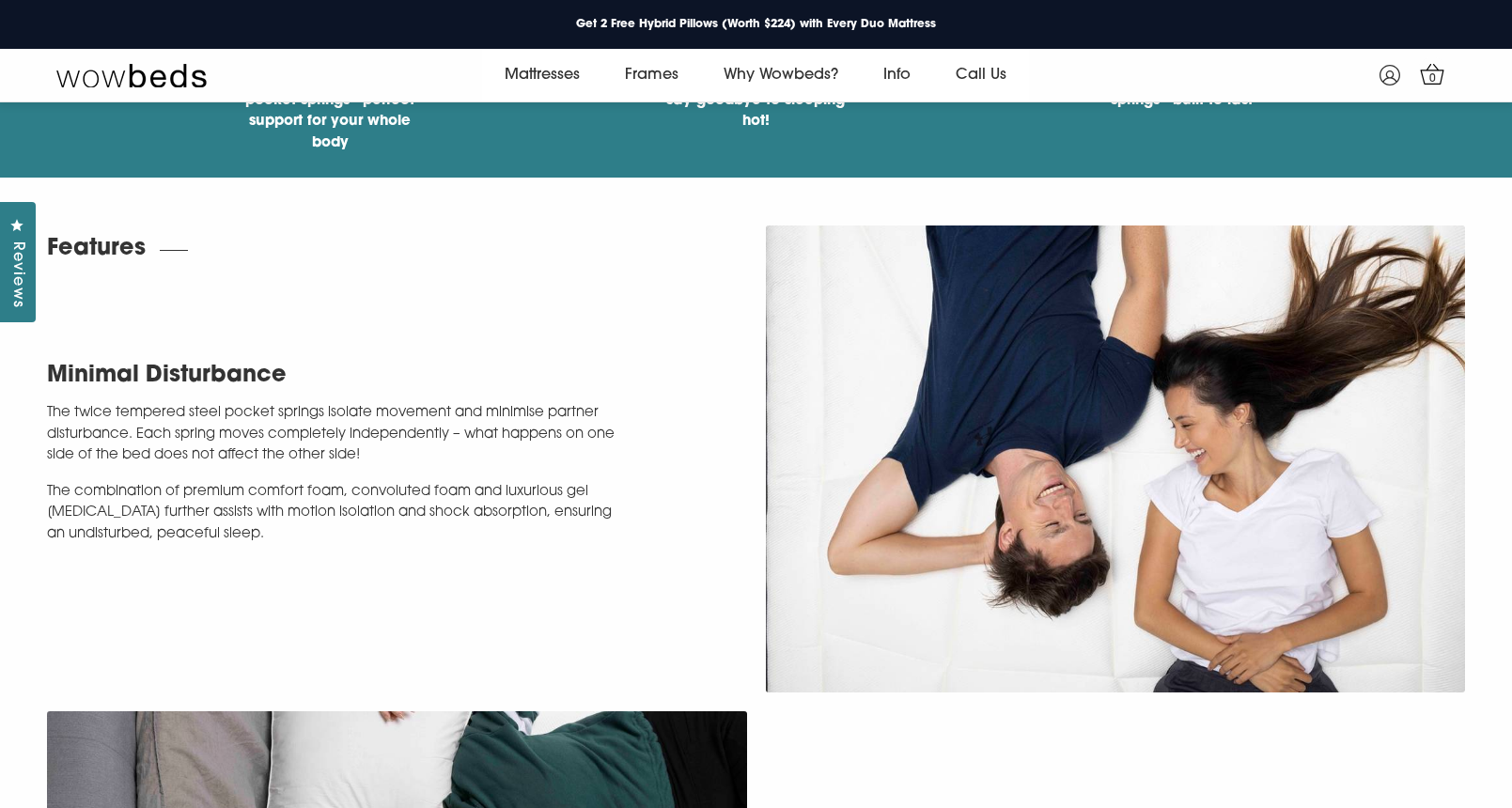
scroll to position [1902, 0]
